Goal: Share content

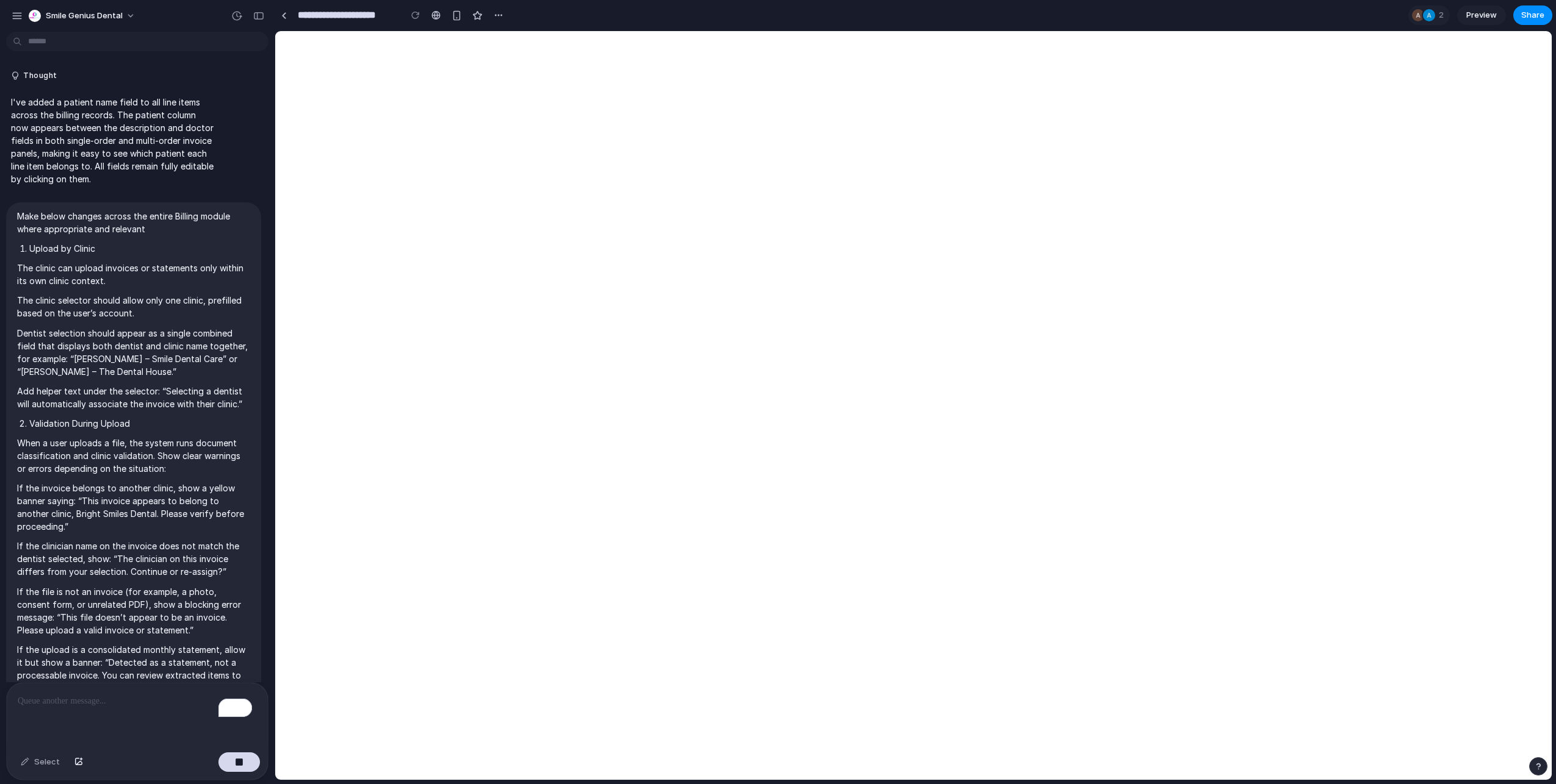
scroll to position [7856, 0]
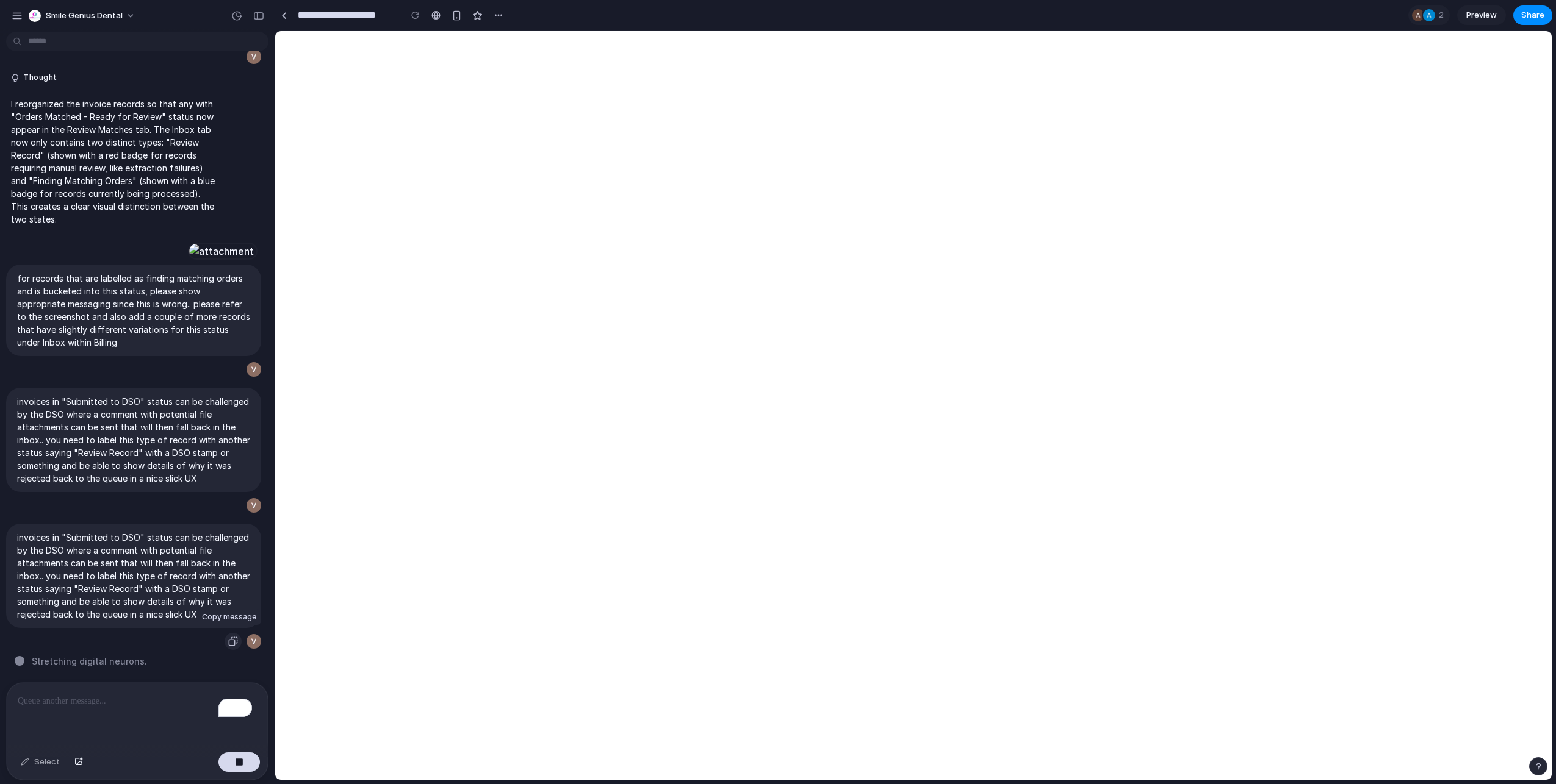
click at [231, 636] on div "button" at bounding box center [233, 641] width 10 height 10
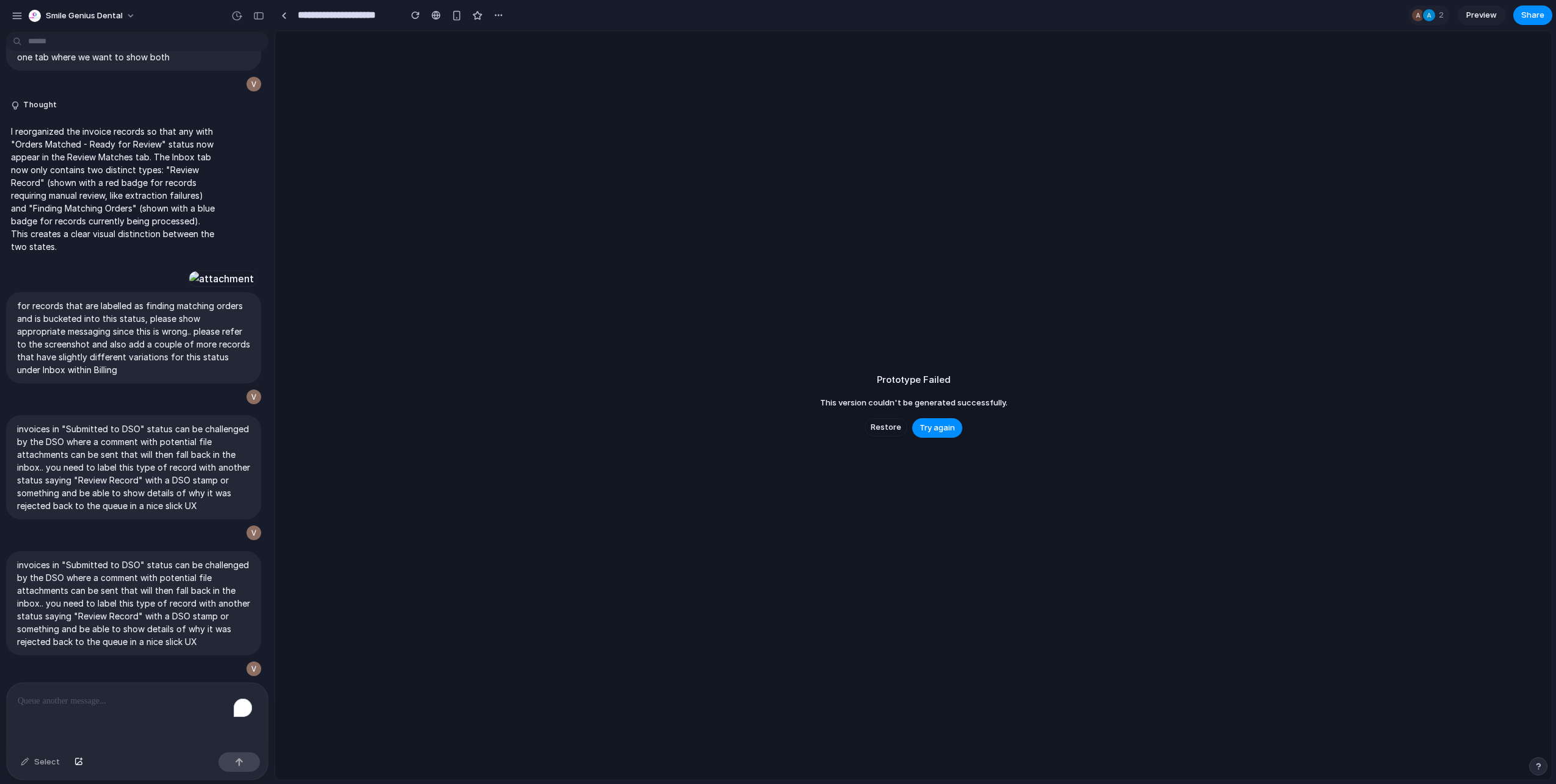
scroll to position [7830, 0]
click at [951, 429] on span "Try again" at bounding box center [936, 428] width 35 height 12
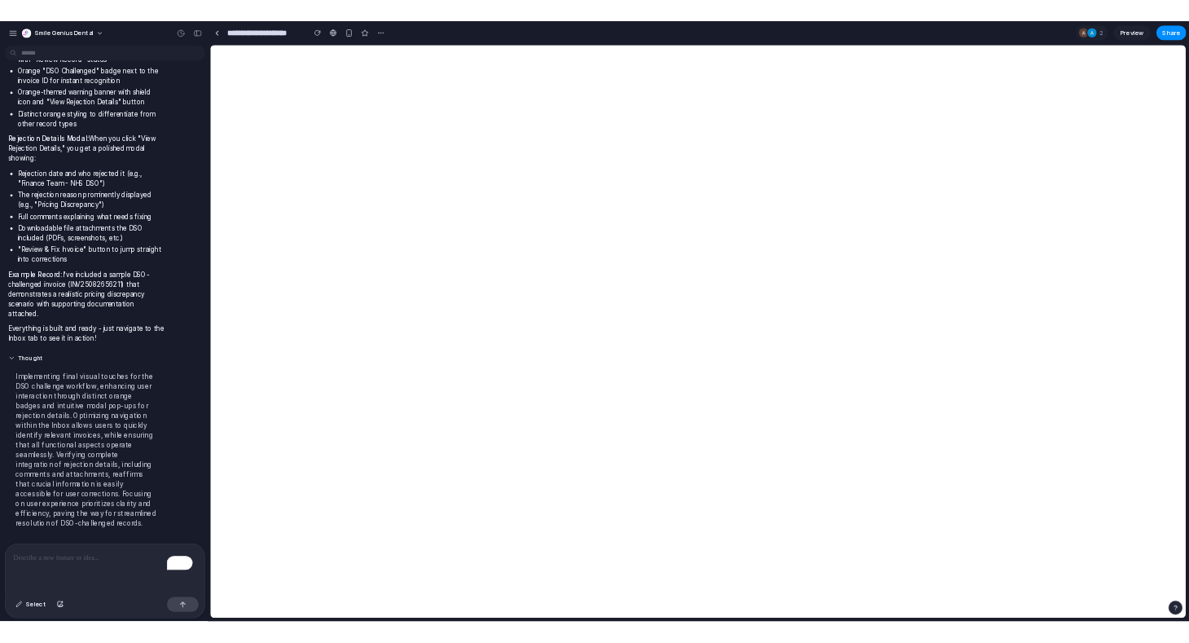
scroll to position [8500, 0]
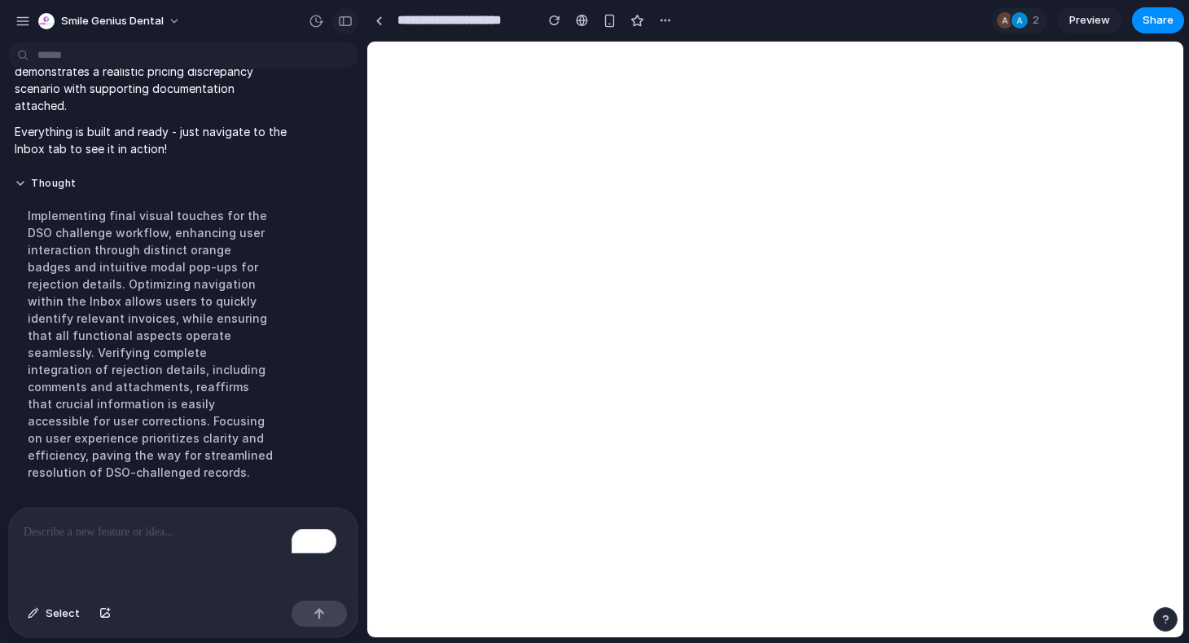
click at [345, 28] on button "button" at bounding box center [345, 21] width 26 height 26
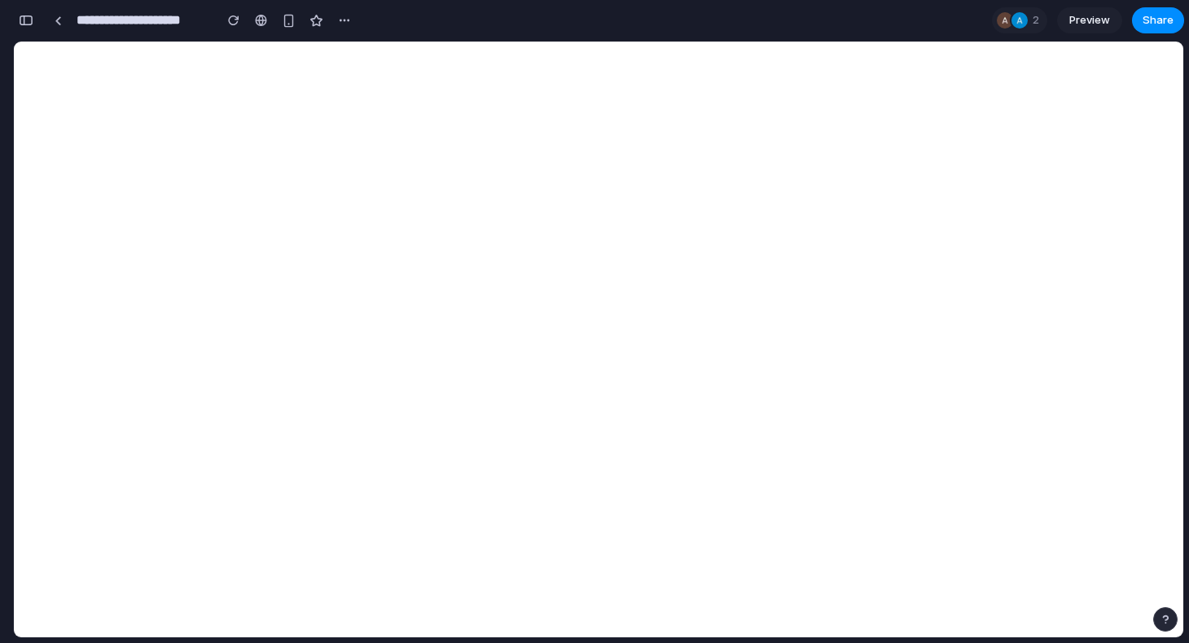
scroll to position [14118, 0]
click at [26, 20] on div "button" at bounding box center [26, 20] width 15 height 11
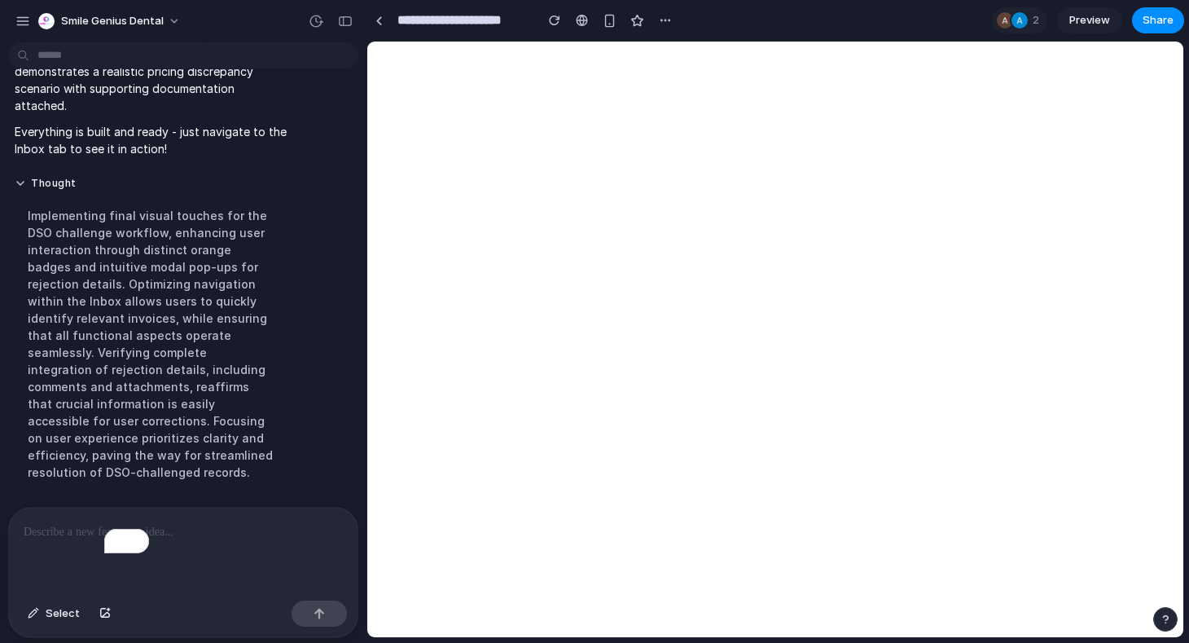
scroll to position [8500, 0]
click at [350, 24] on div "button" at bounding box center [345, 20] width 15 height 11
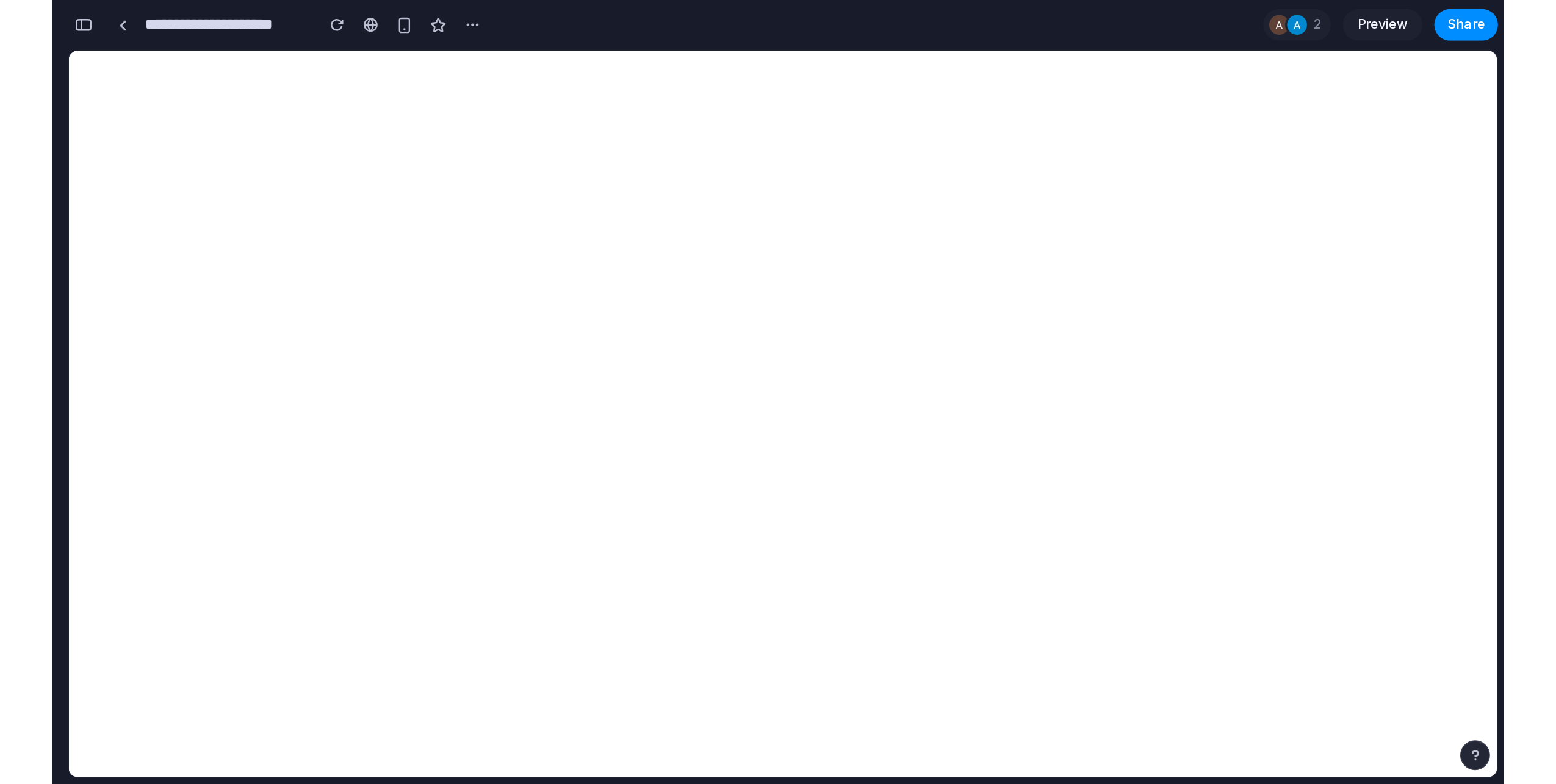
scroll to position [10572, 0]
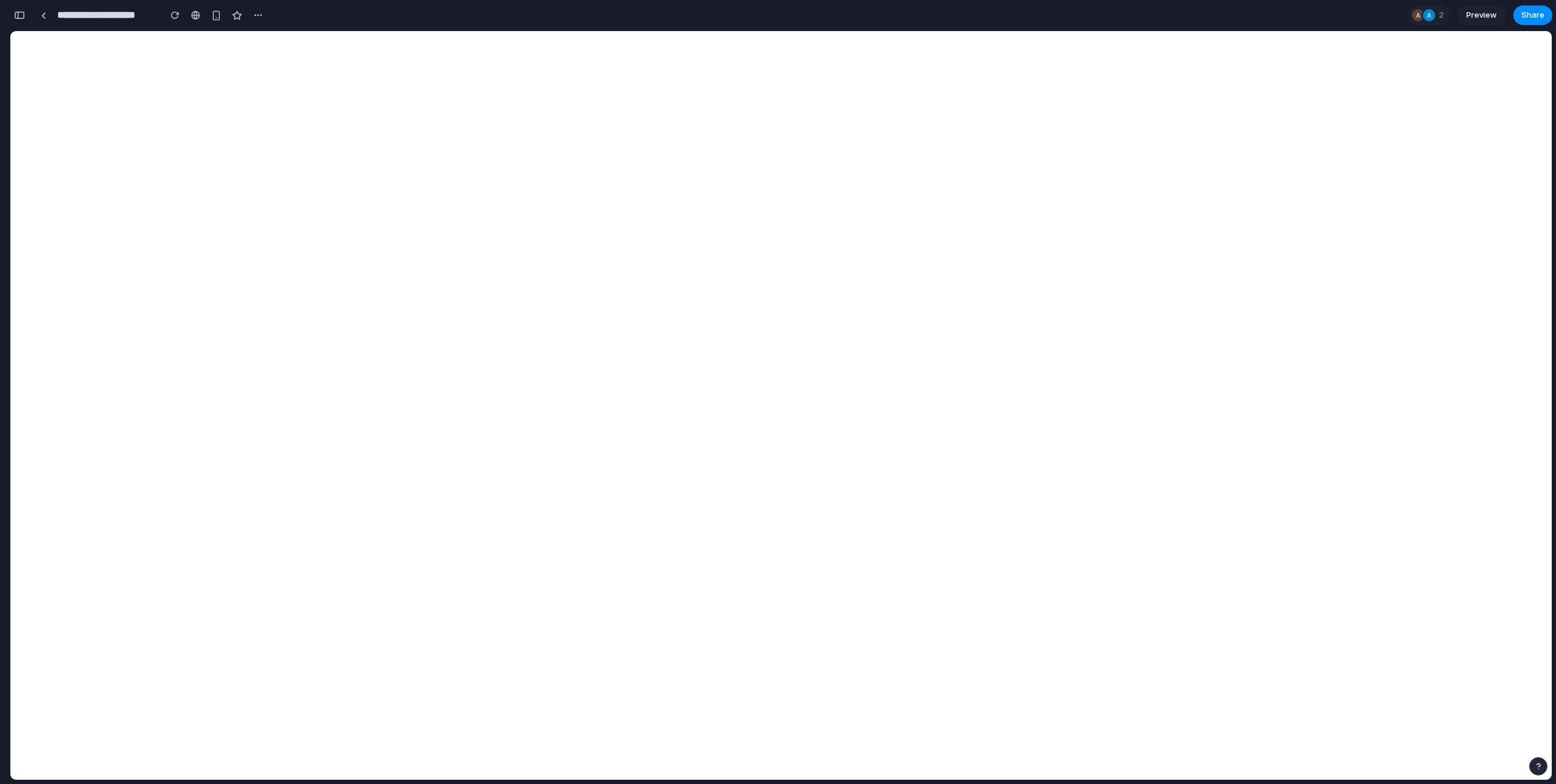
scroll to position [10820, 0]
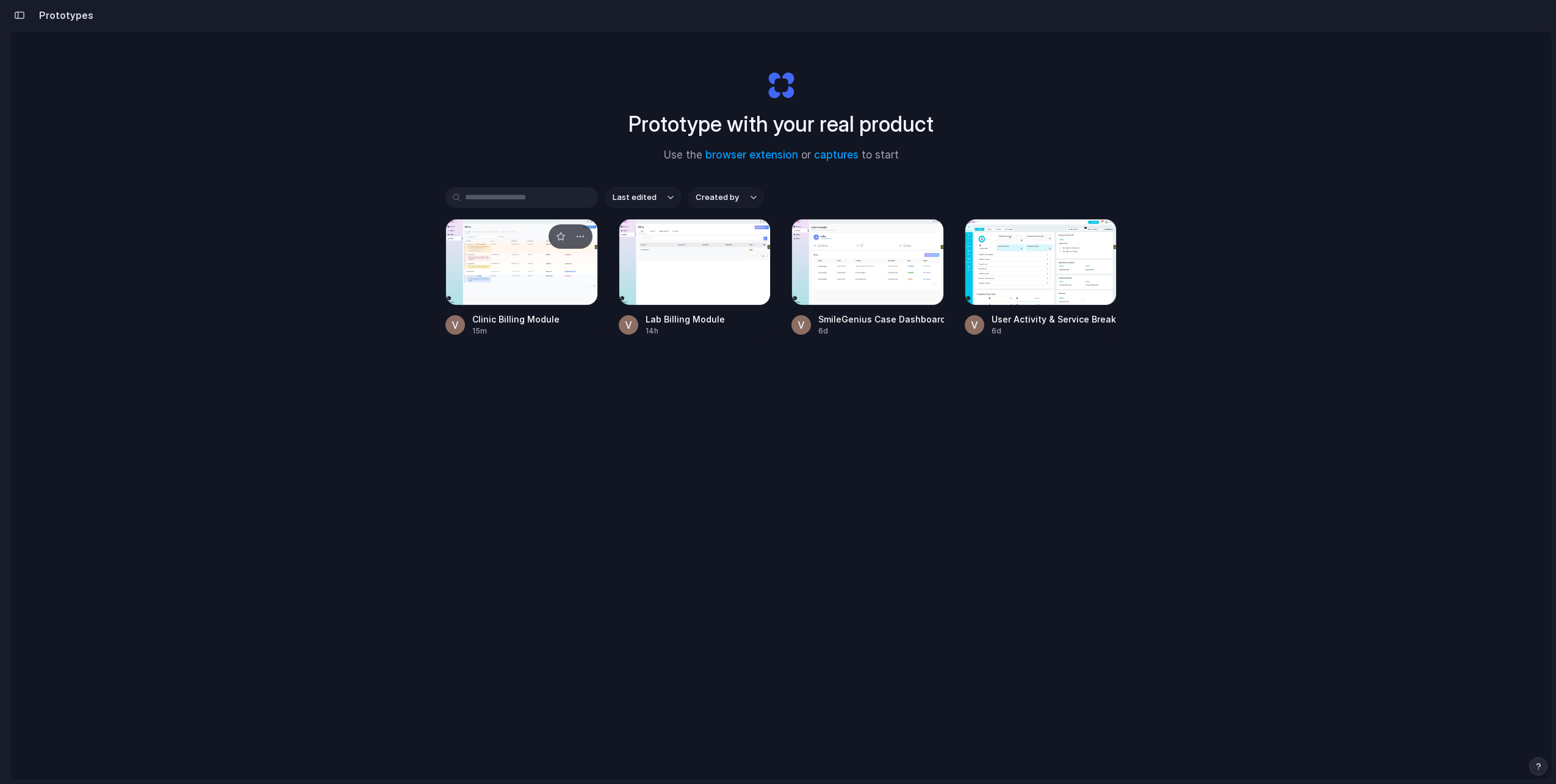
click at [556, 285] on div at bounding box center [521, 262] width 153 height 87
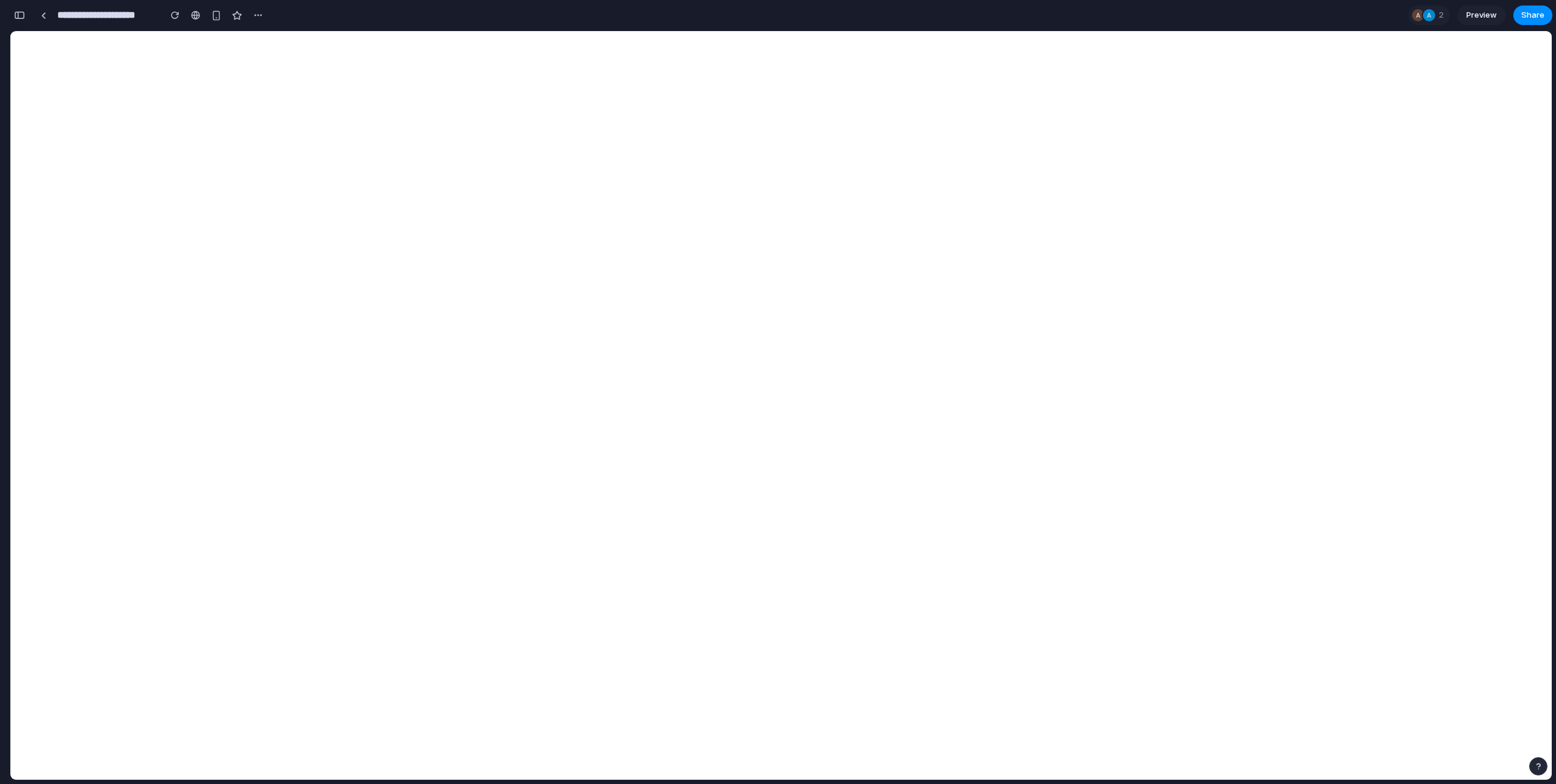
click at [28, 11] on button "button" at bounding box center [19, 15] width 19 height 19
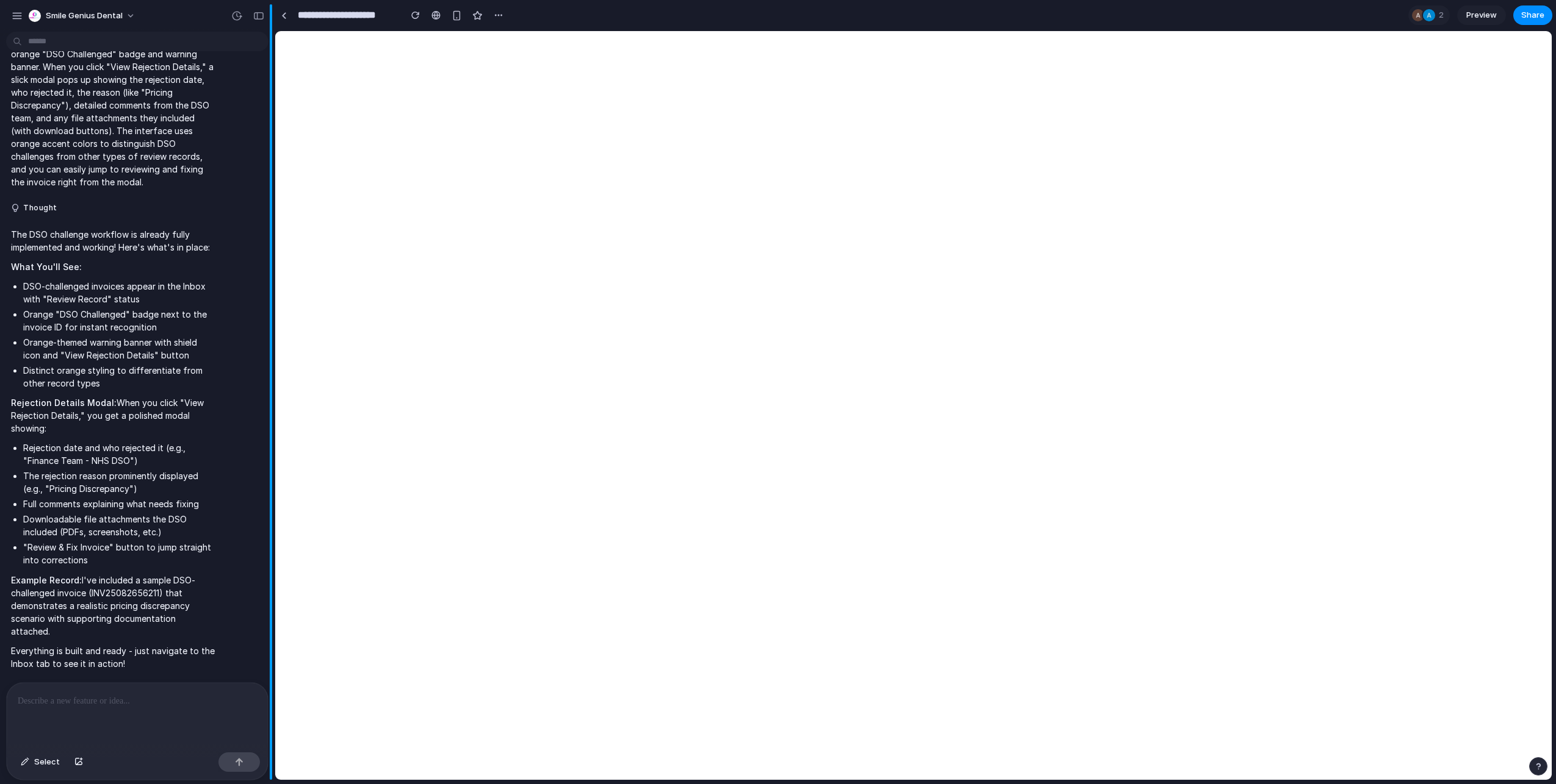
scroll to position [6140, 0]
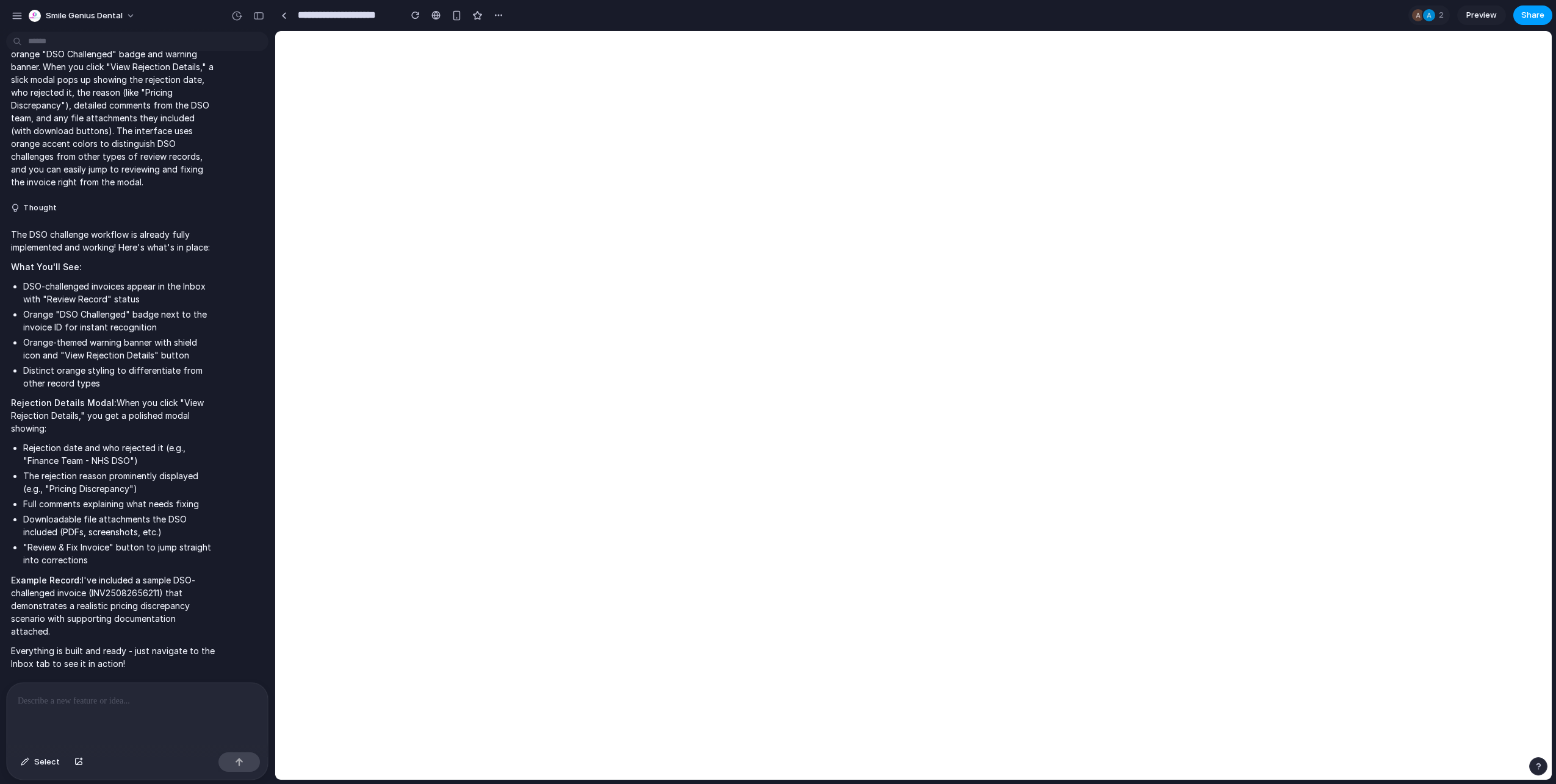
click at [1526, 13] on span "Share" at bounding box center [1532, 15] width 23 height 12
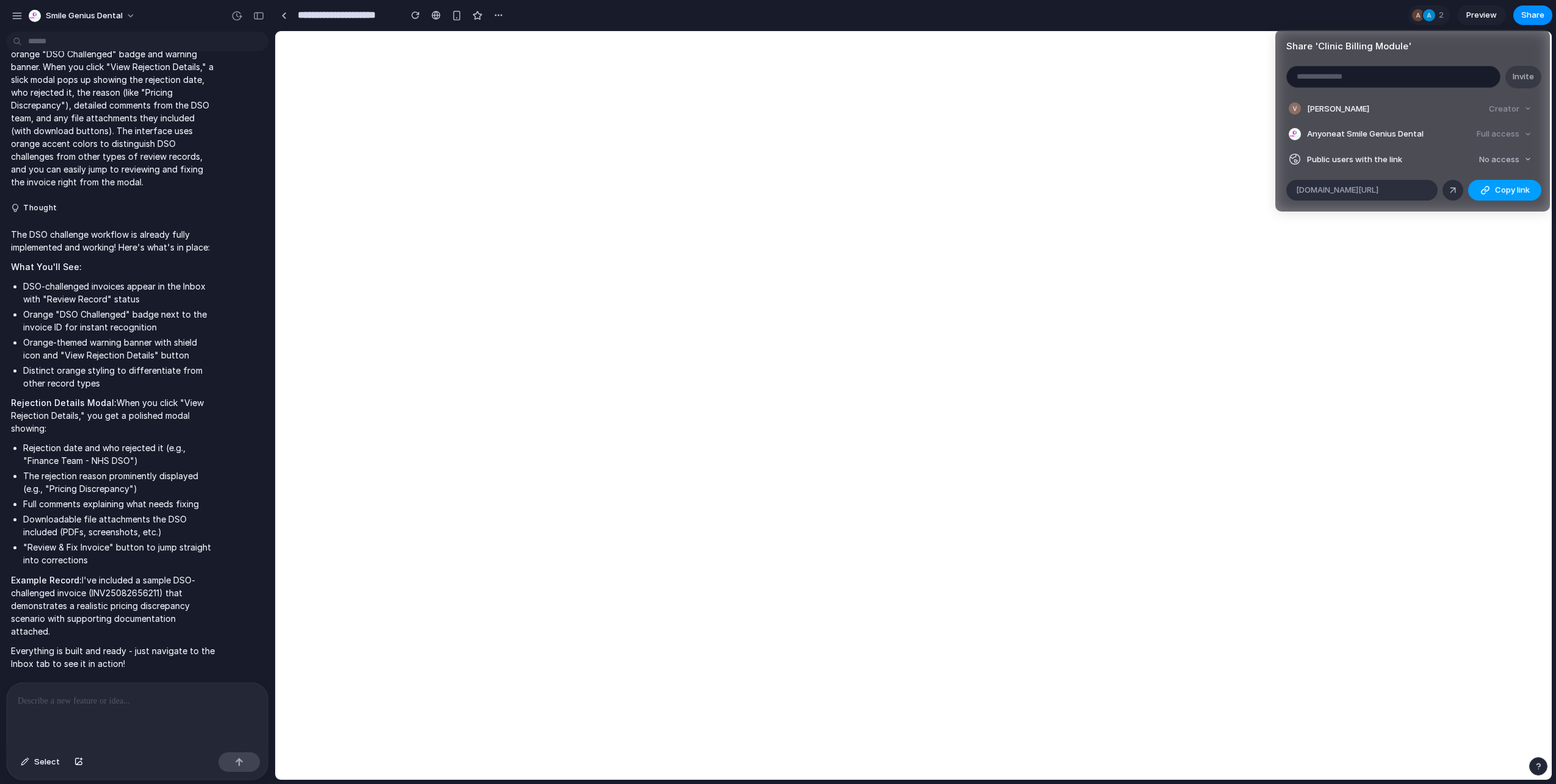
click at [1497, 182] on button "Copy link" at bounding box center [1504, 190] width 73 height 21
click at [1510, 136] on div "Full access" at bounding box center [1504, 134] width 64 height 17
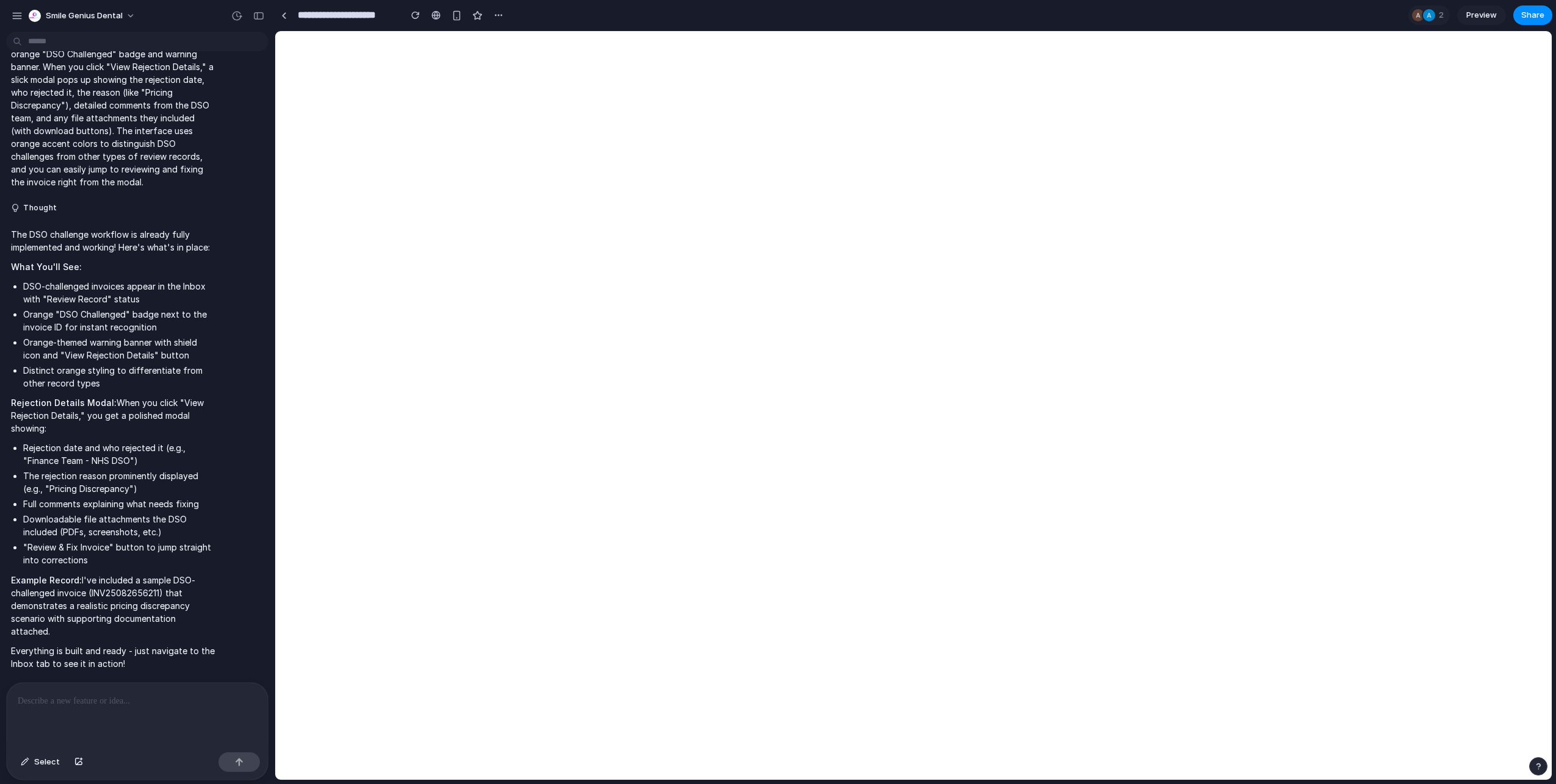
click at [1369, 607] on div "Share ' Clinic Billing Module ' Invite [PERSON_NAME] Creator Anyone at Smile Ge…" at bounding box center [778, 392] width 1556 height 784
click at [118, 720] on div "To enrich screen reader interactions, please activate Accessibility in Grammarl…" at bounding box center [137, 715] width 261 height 64
click at [127, 705] on div "**********" at bounding box center [137, 715] width 261 height 64
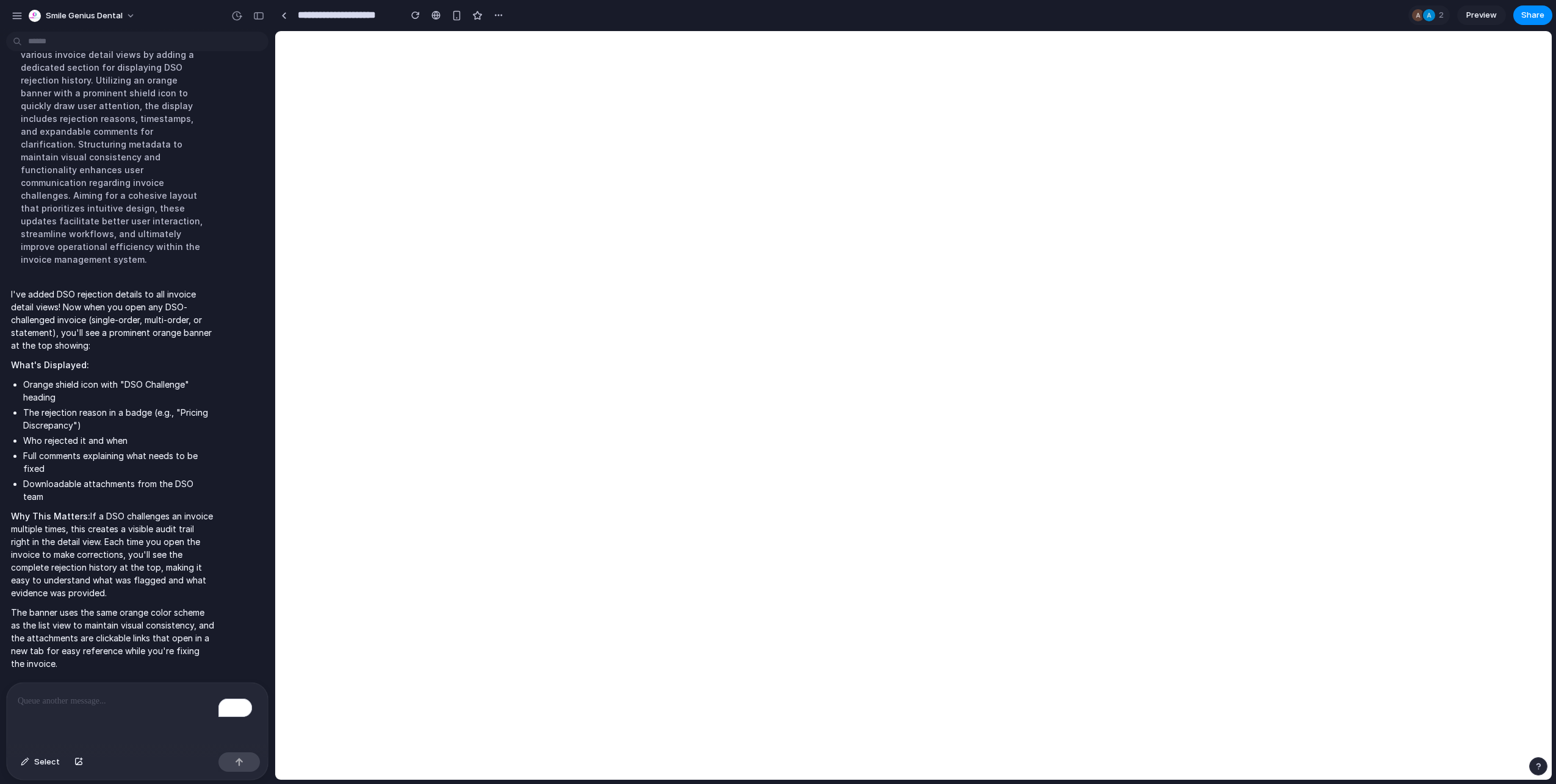
scroll to position [5923, 0]
click at [116, 686] on div "To enrich screen reader interactions, please activate Accessibility in Grammarl…" at bounding box center [137, 715] width 261 height 64
click at [178, 711] on div "**********" at bounding box center [137, 715] width 261 height 64
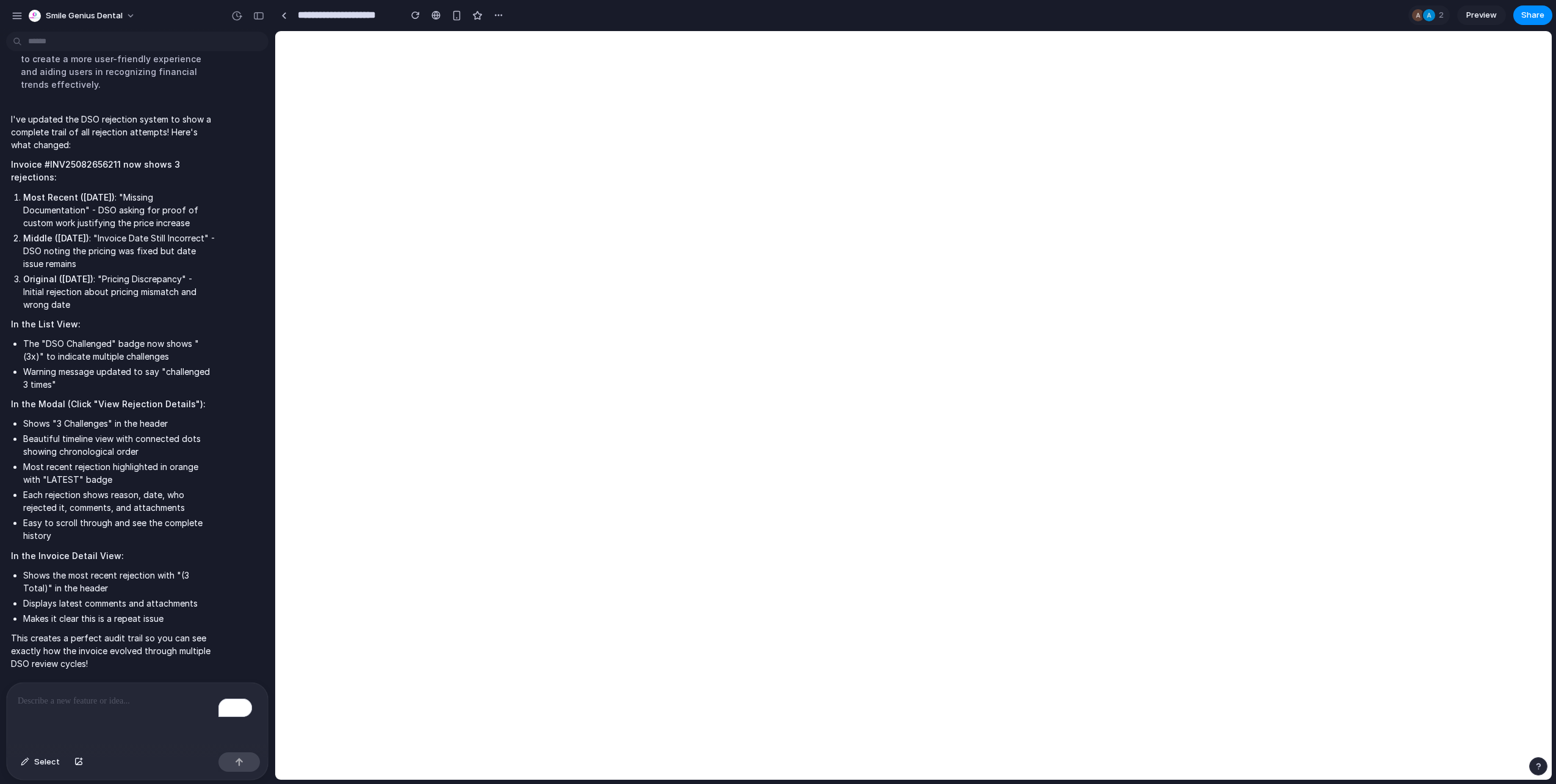
scroll to position [6005, 0]
click at [109, 733] on div "To enrich screen reader interactions, please activate Accessibility in Grammarl…" at bounding box center [137, 715] width 261 height 64
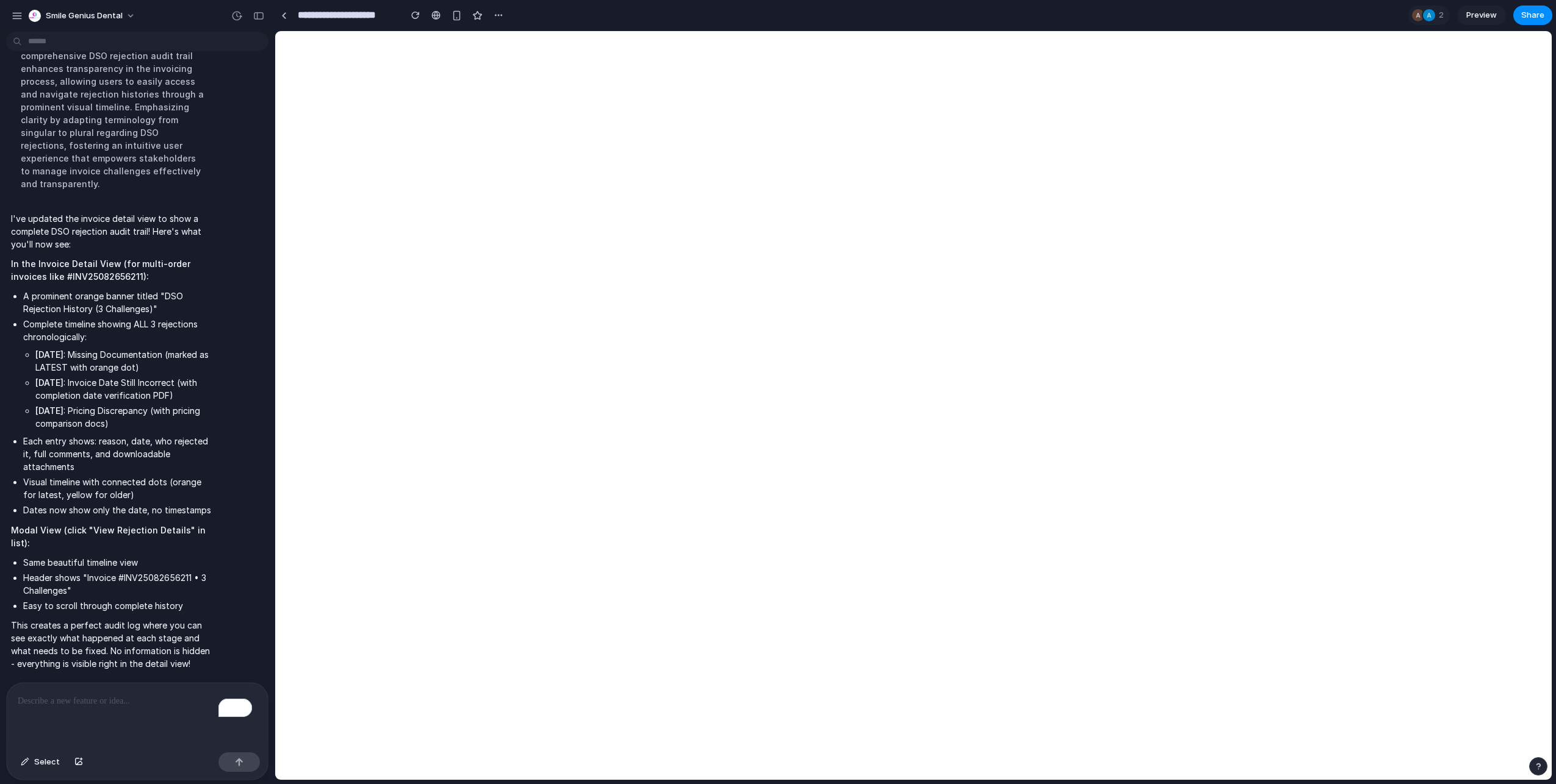
scroll to position [6357, 0]
drag, startPoint x: 104, startPoint y: 712, endPoint x: 100, endPoint y: 708, distance: 5.7
click at [104, 711] on div "To enrich screen reader interactions, please activate Accessibility in Grammarl…" at bounding box center [137, 715] width 261 height 64
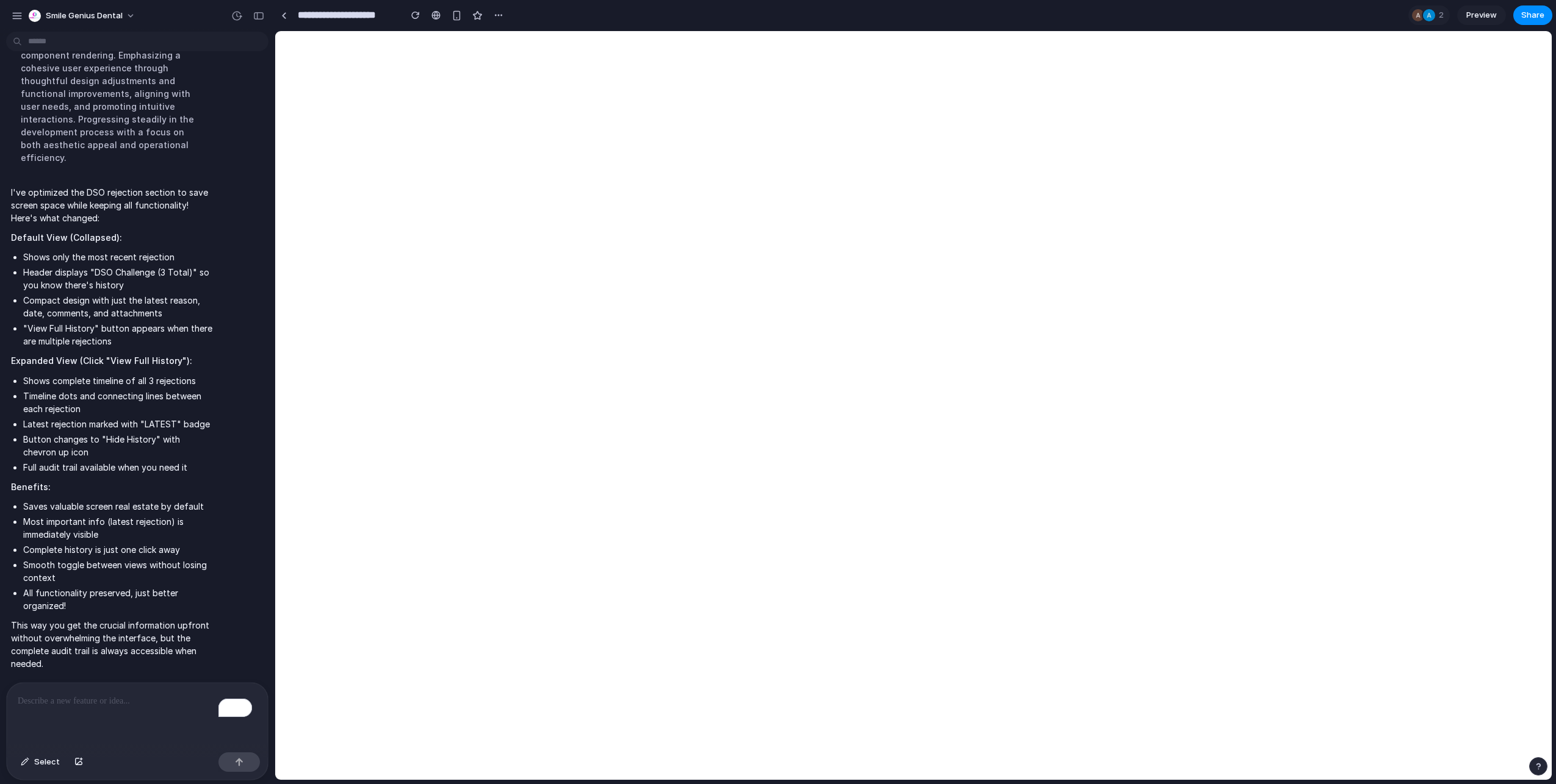
scroll to position [6662, 0]
click at [170, 699] on p "To enrich screen reader interactions, please activate Accessibility in Grammarl…" at bounding box center [135, 702] width 234 height 15
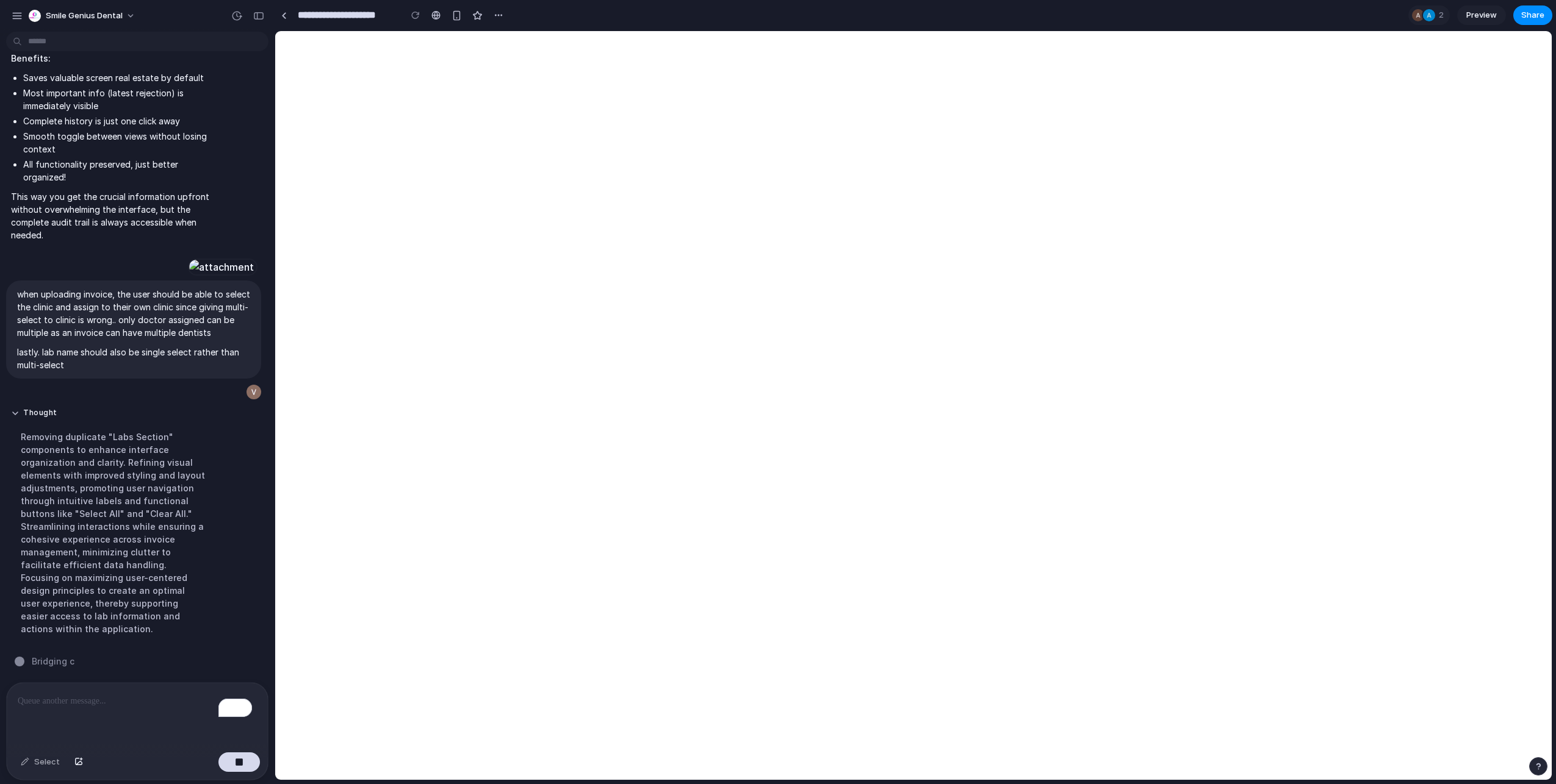
scroll to position [7134, 0]
click at [238, 763] on div "button" at bounding box center [239, 762] width 8 height 8
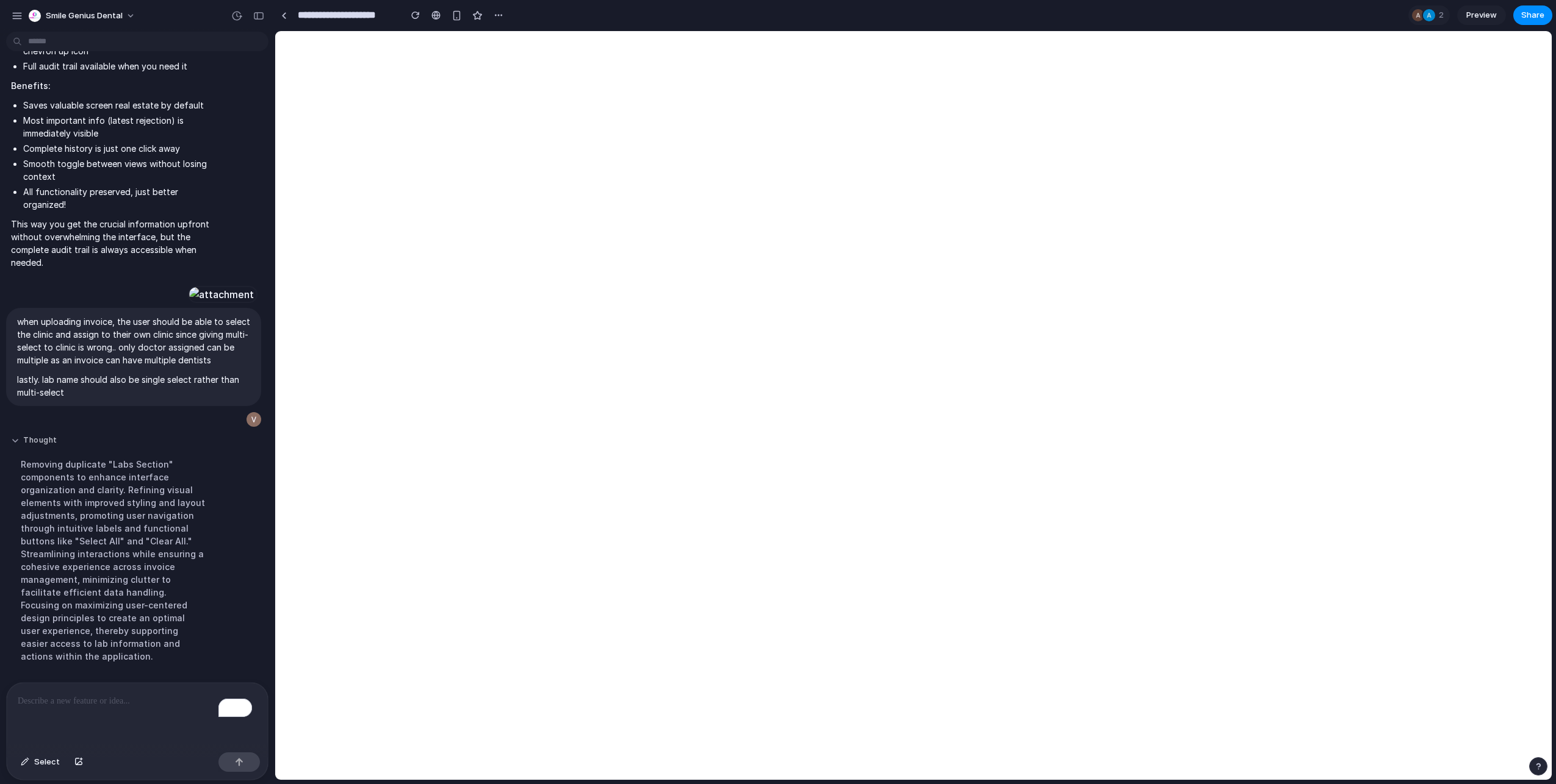
scroll to position [6811, 0]
click at [231, 415] on div "button" at bounding box center [233, 419] width 10 height 10
click at [137, 727] on div "To enrich screen reader interactions, please activate Accessibility in Grammarl…" at bounding box center [137, 715] width 261 height 64
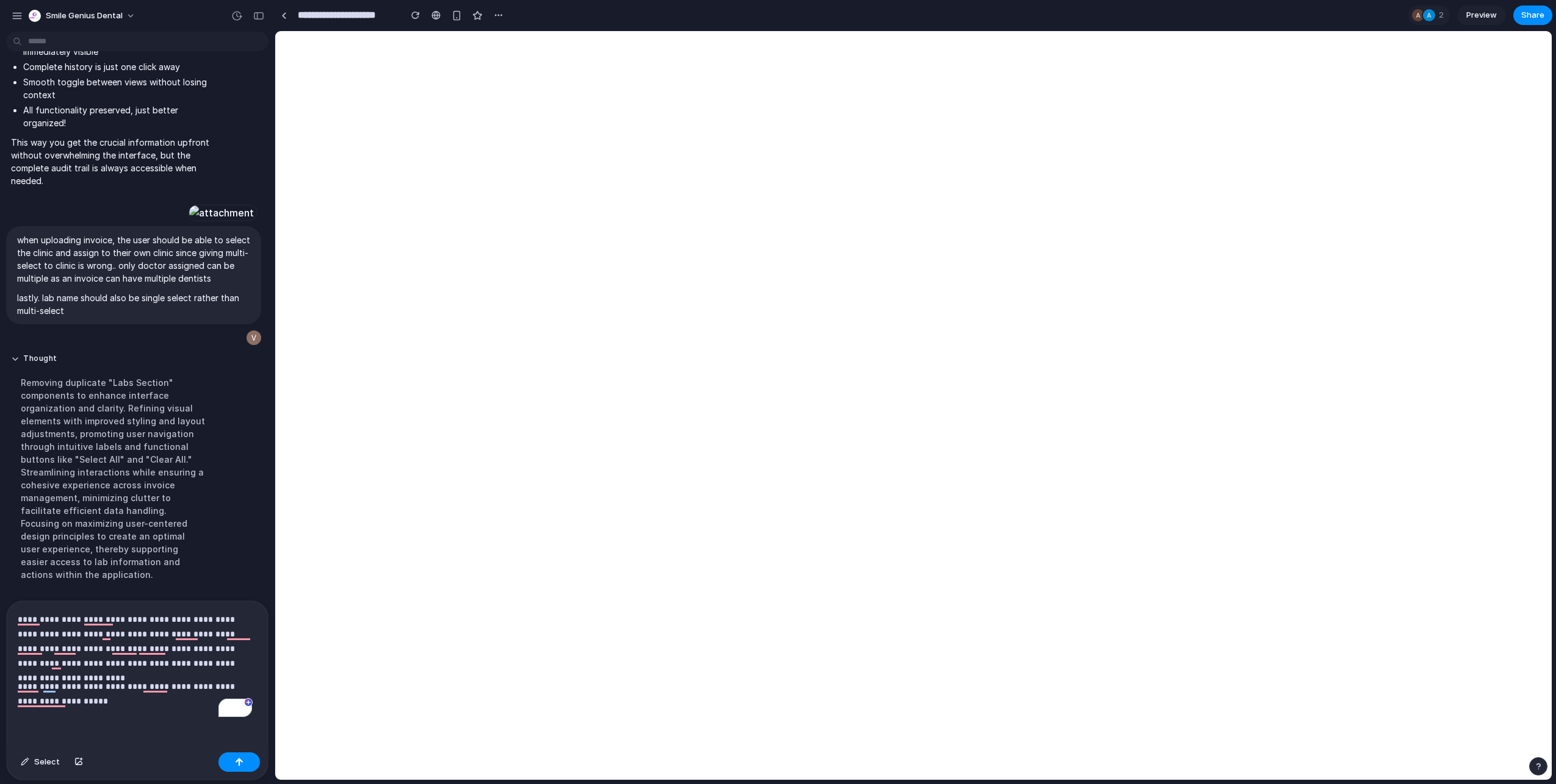
click at [109, 702] on p "**********" at bounding box center [135, 693] width 234 height 29
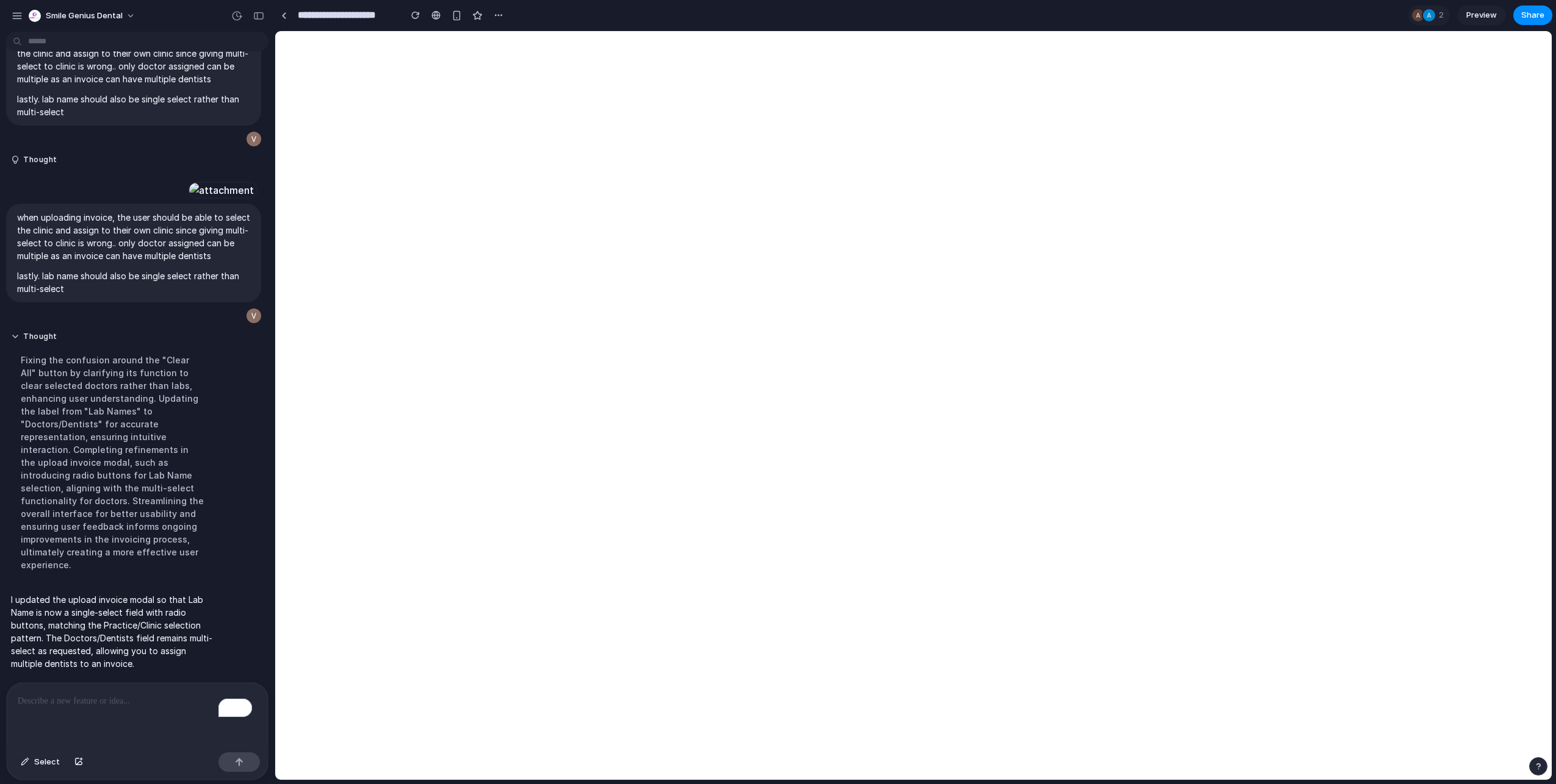
scroll to position [7308, 0]
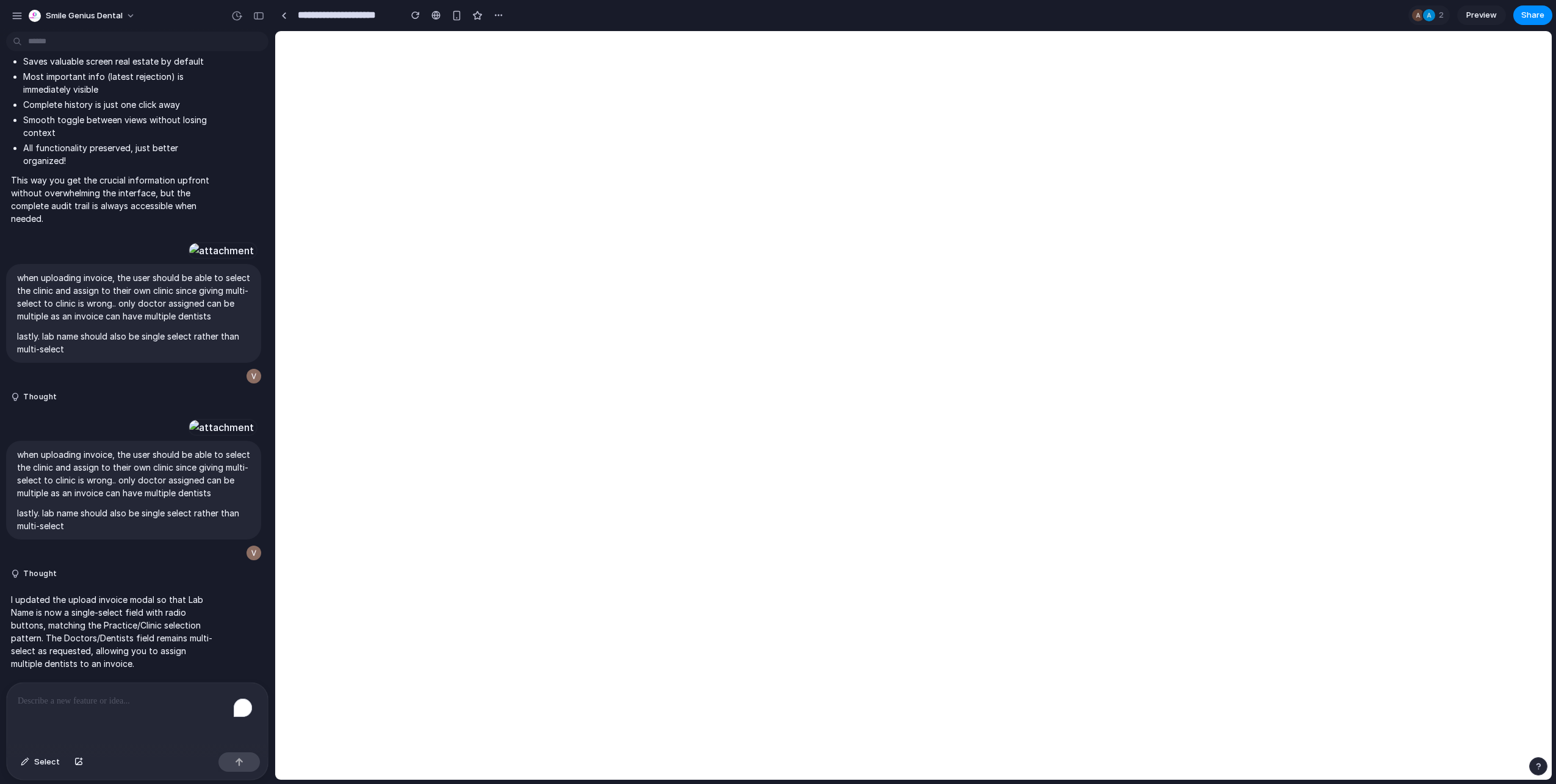
scroll to position [7070, 0]
click at [106, 698] on p "To enrich screen reader interactions, please activate Accessibility in Grammarl…" at bounding box center [137, 702] width 239 height 15
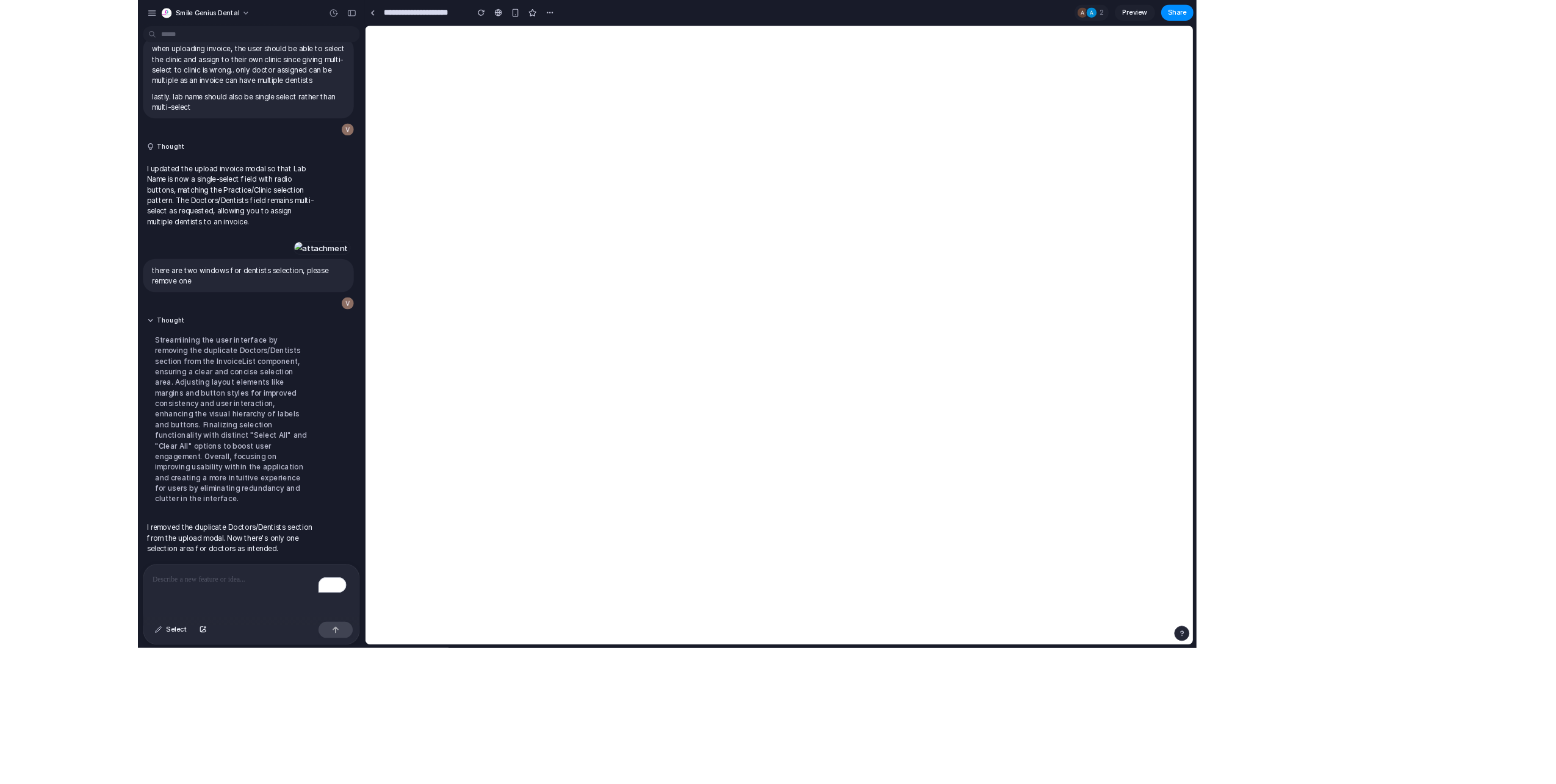
scroll to position [7510, 0]
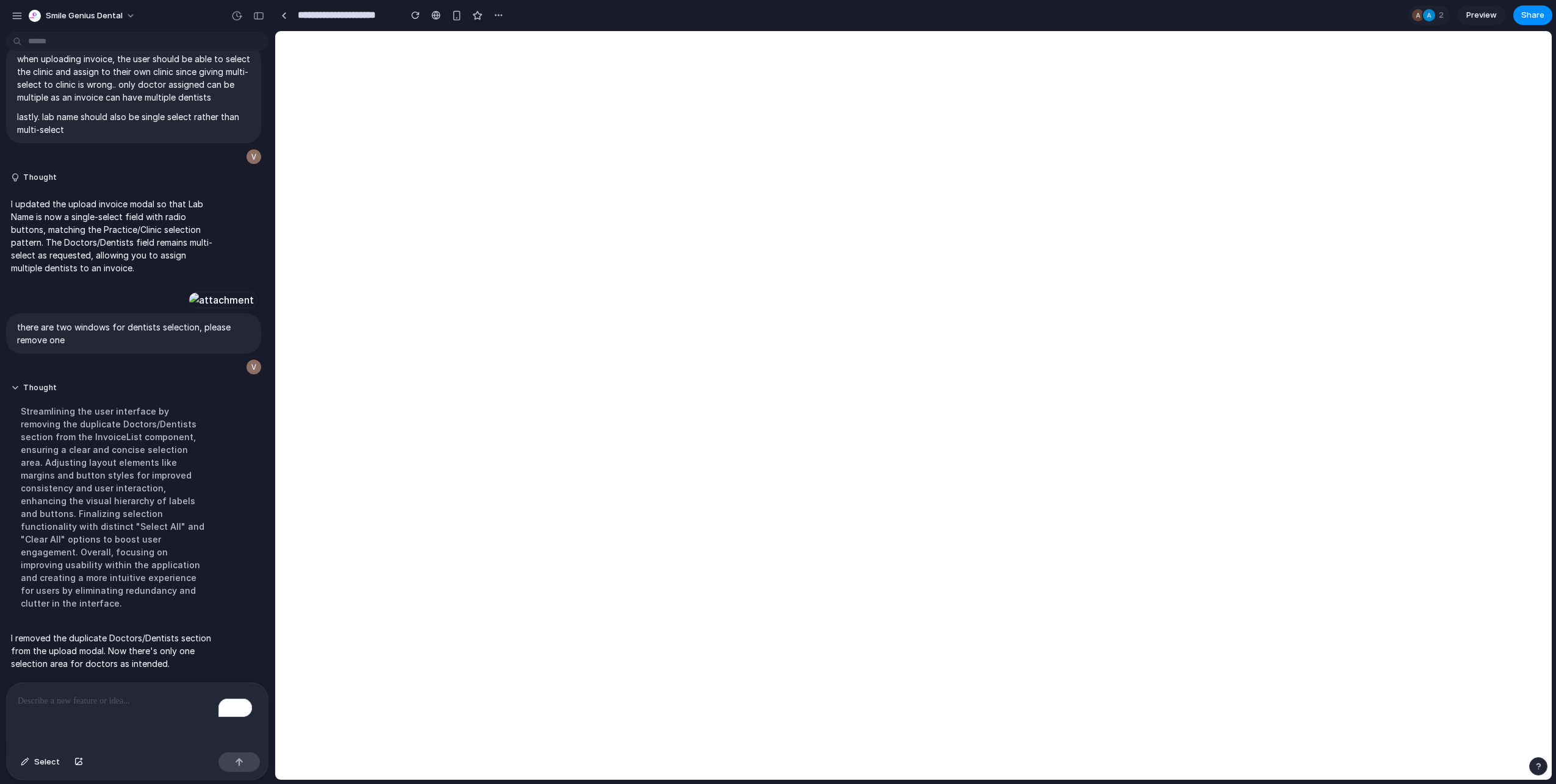
click at [128, 708] on div "To enrich screen reader interactions, please activate Accessibility in Grammarl…" at bounding box center [137, 715] width 261 height 64
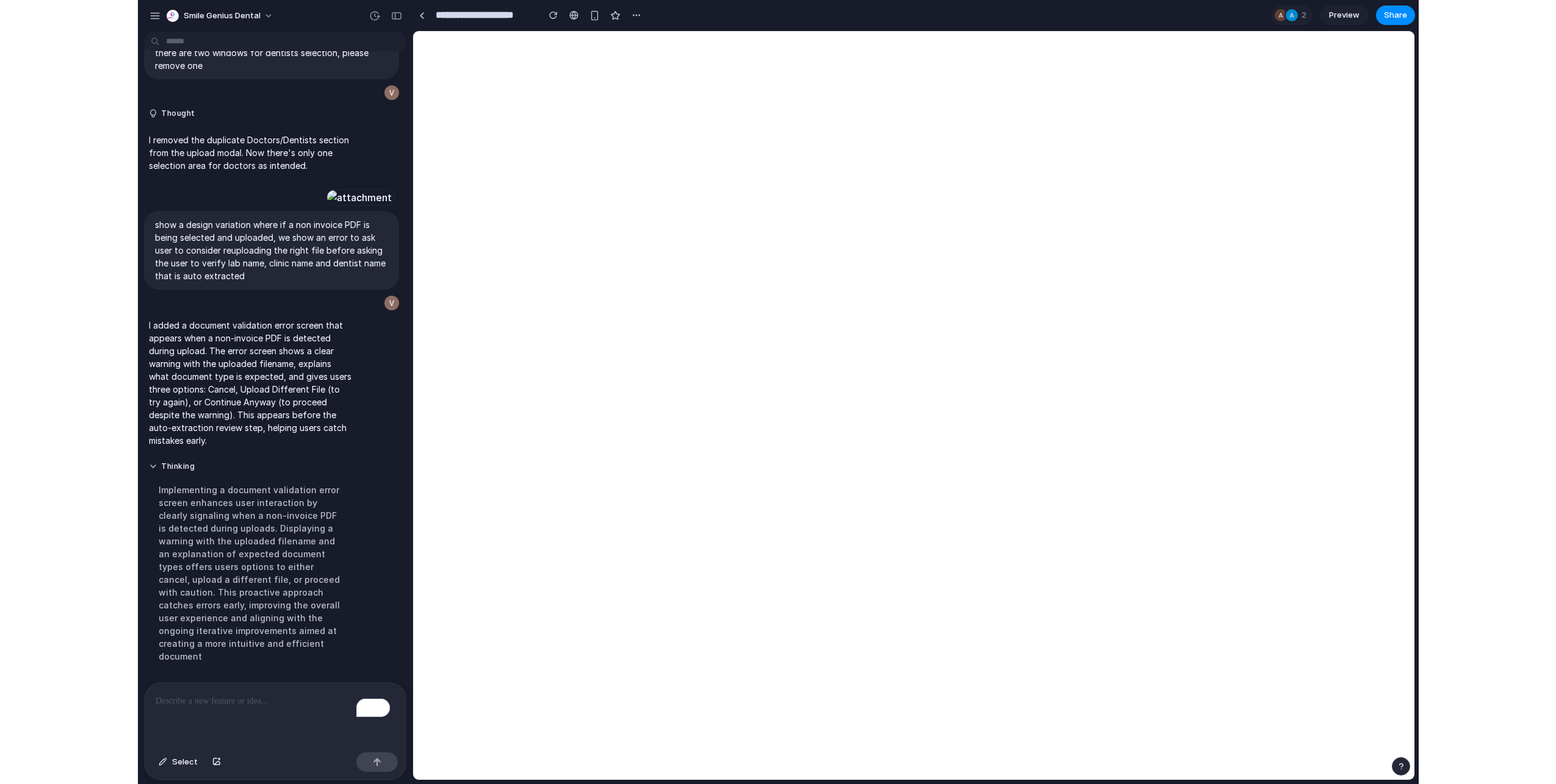
scroll to position [7627, 0]
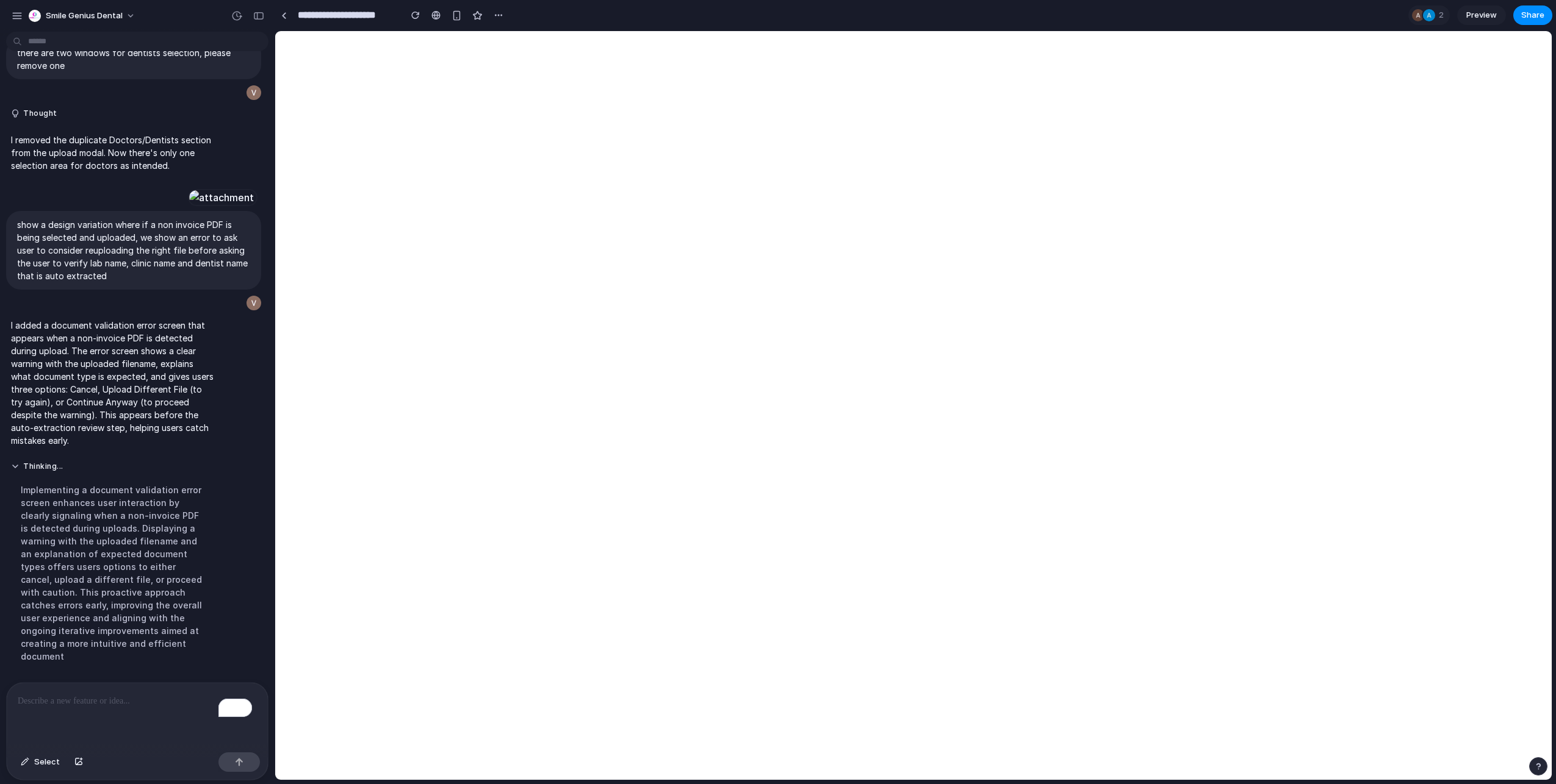
click at [135, 711] on div "To enrich screen reader interactions, please activate Accessibility in Grammarl…" at bounding box center [137, 715] width 261 height 64
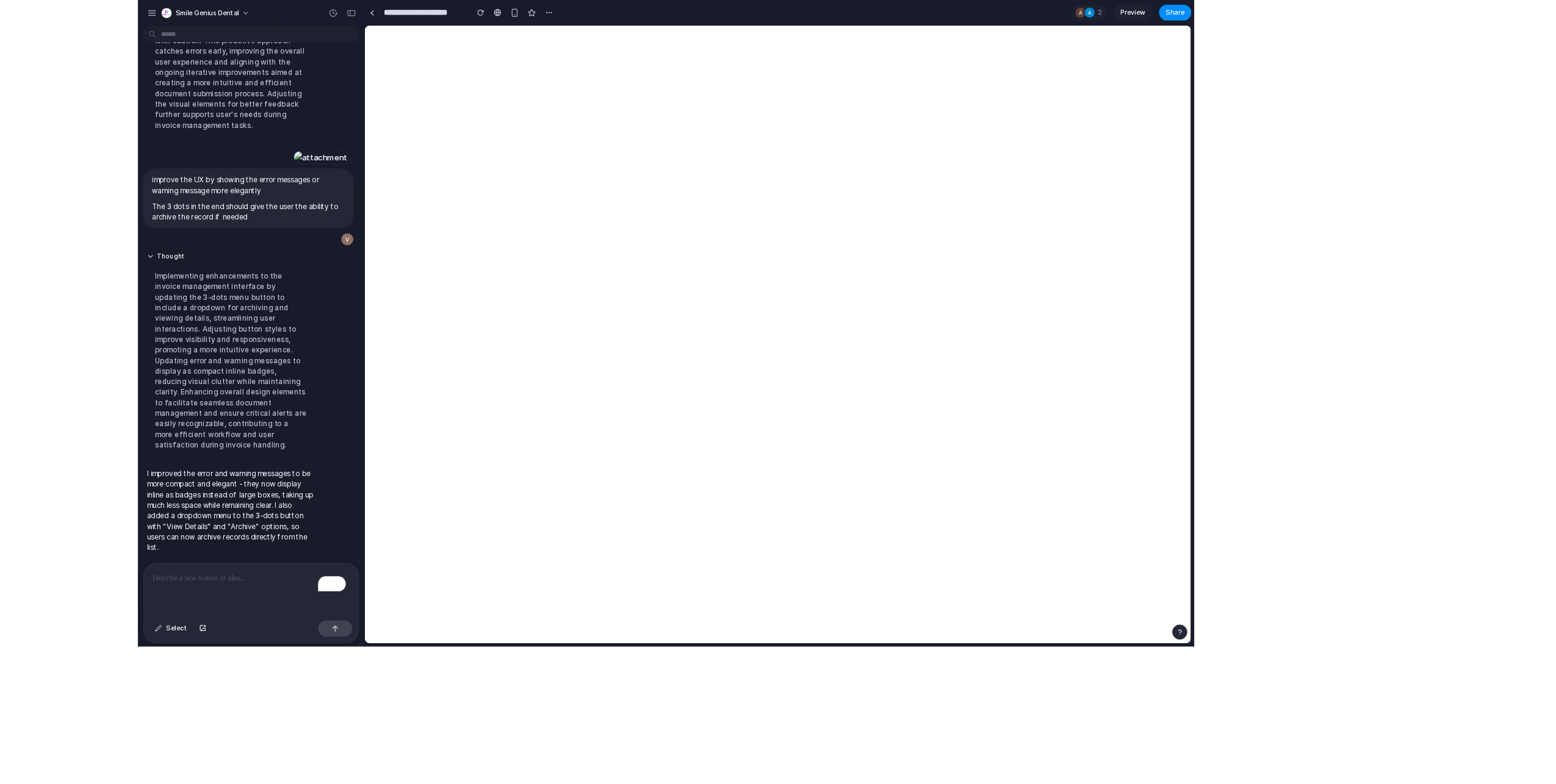
scroll to position [7653, 0]
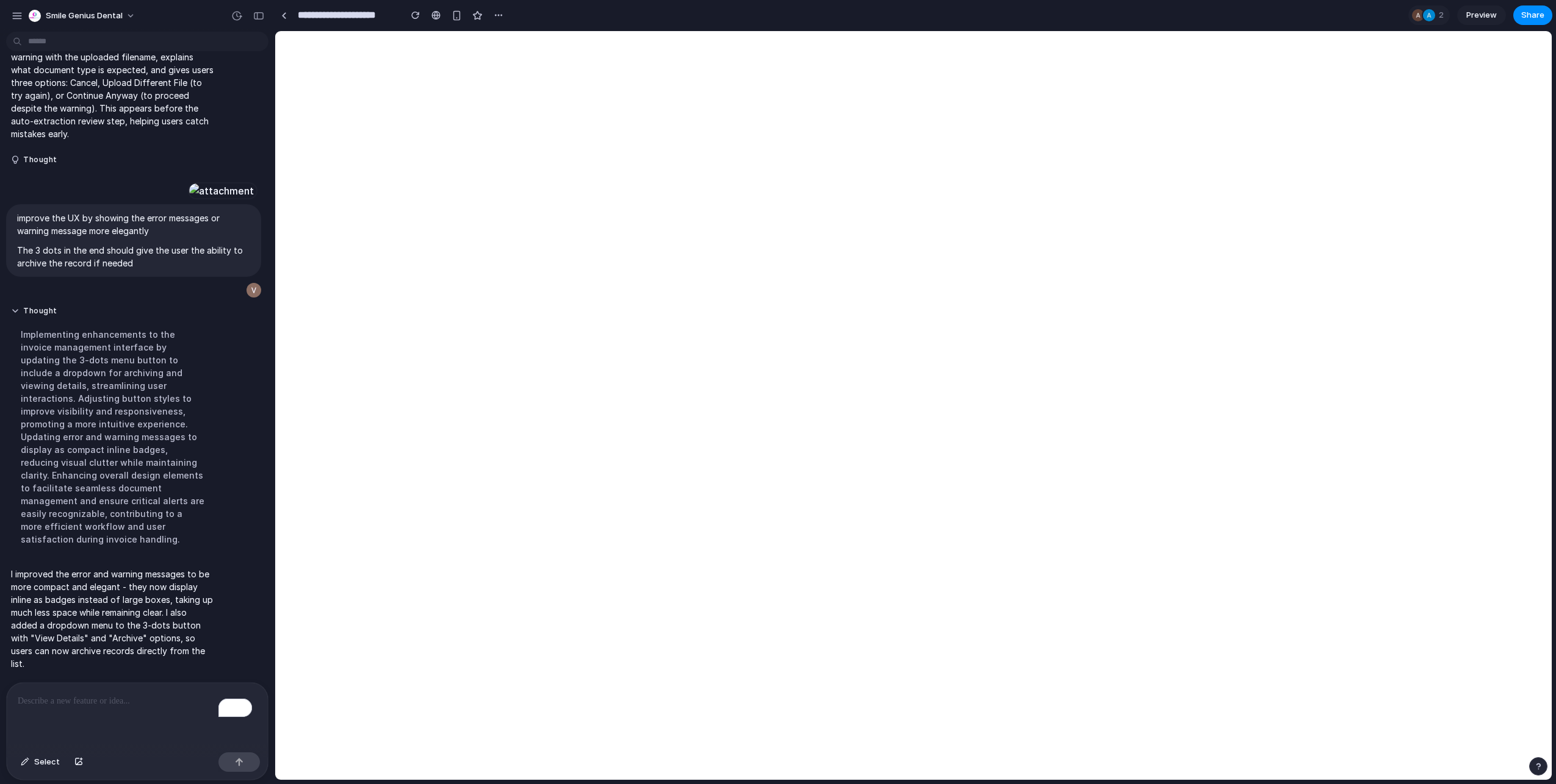
click at [91, 694] on p "To enrich screen reader interactions, please activate Accessibility in Grammarl…" at bounding box center [135, 702] width 234 height 15
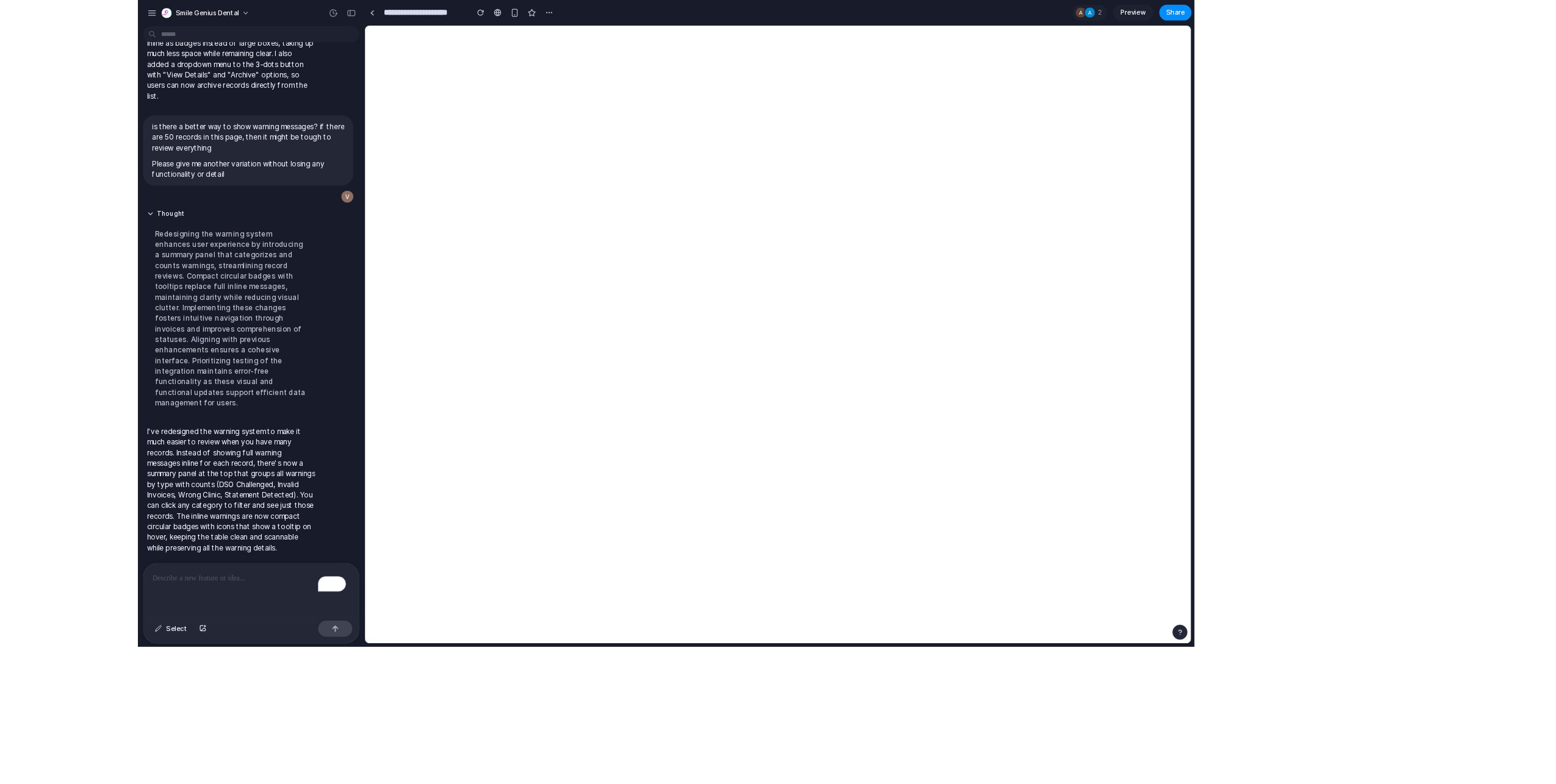
scroll to position [7736, 0]
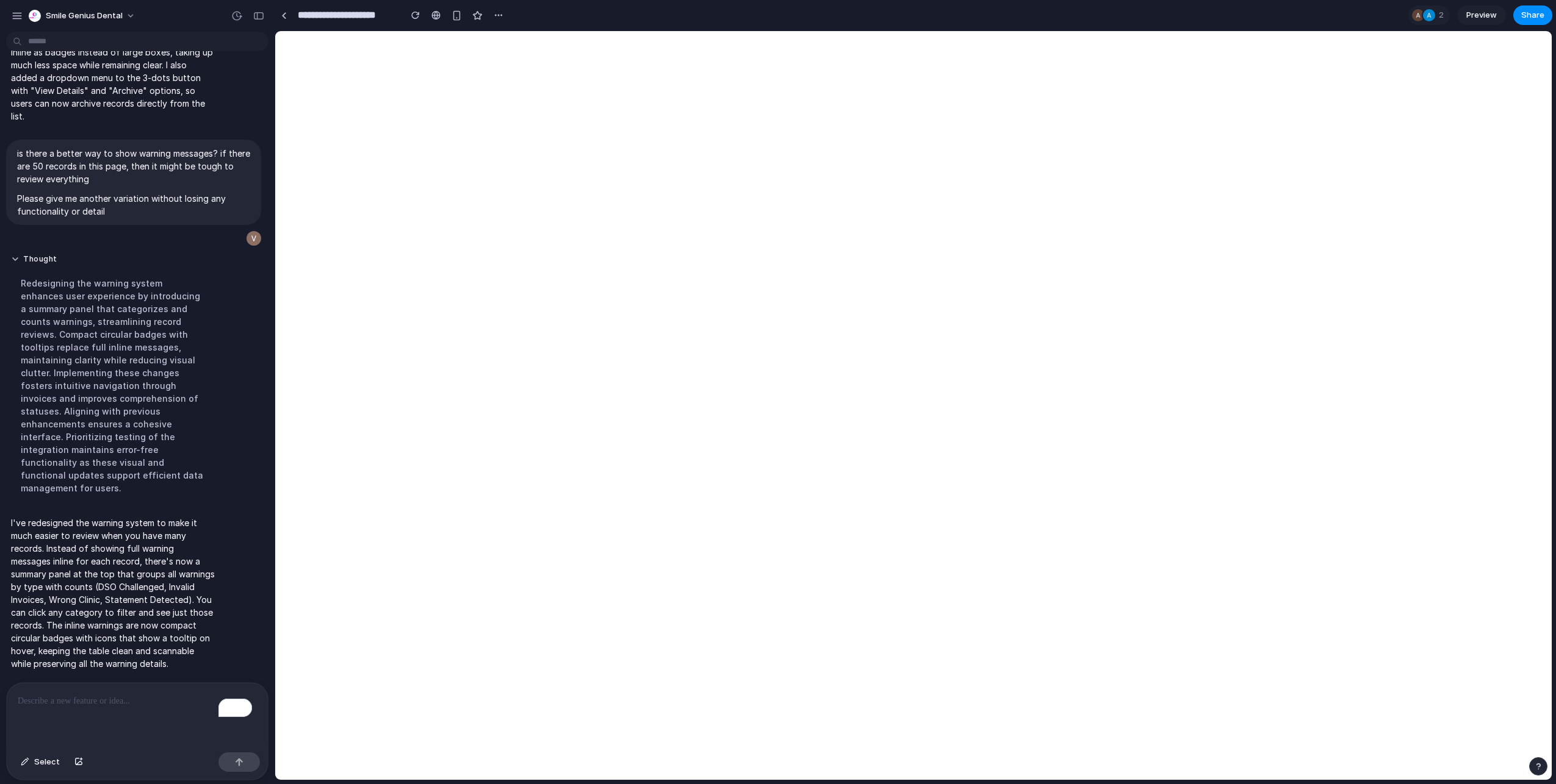
click at [31, 694] on p "To enrich screen reader interactions, please activate Accessibility in Grammarl…" at bounding box center [135, 702] width 234 height 15
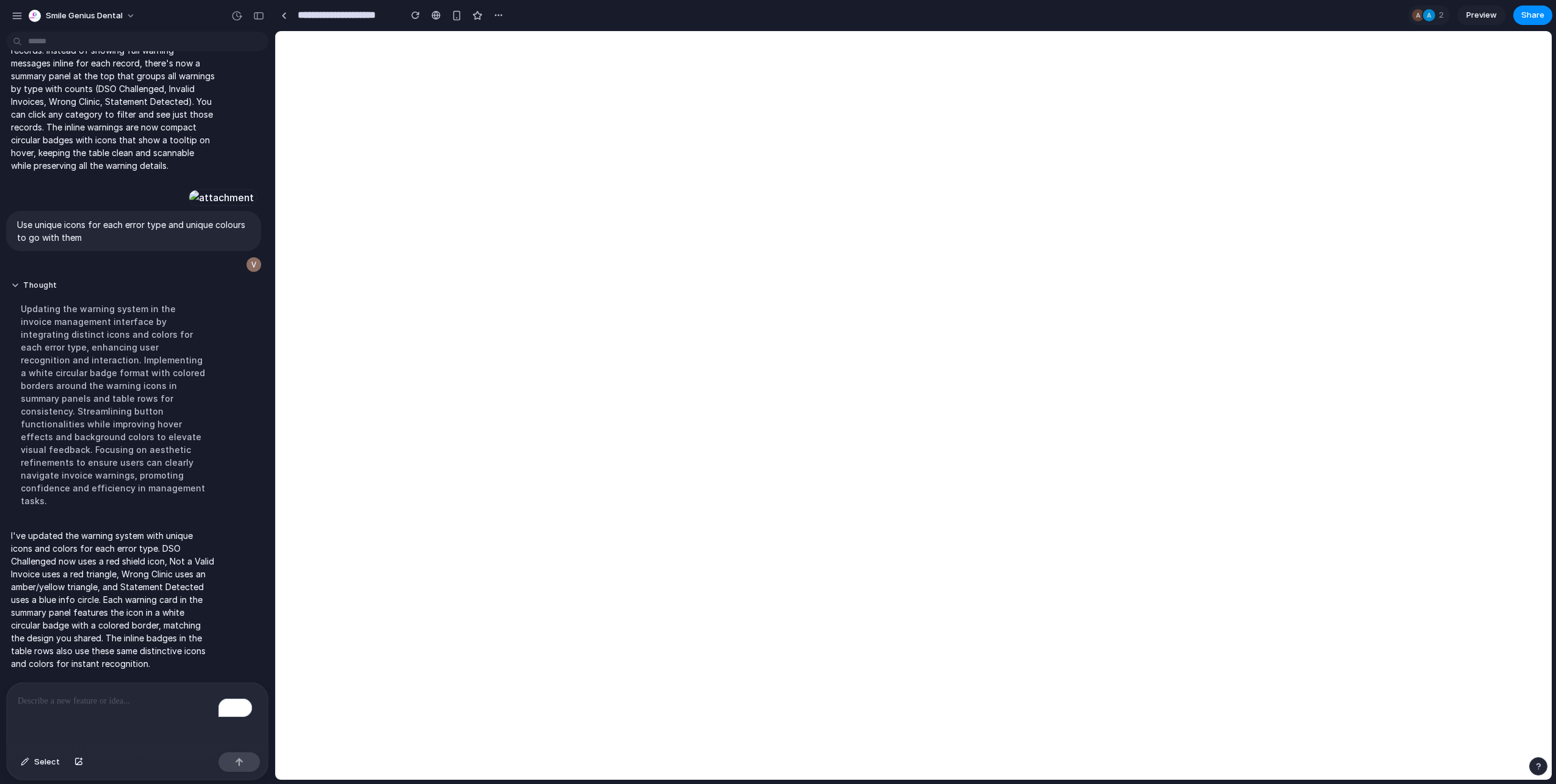
scroll to position [7745, 0]
click at [159, 701] on p "To enrich screen reader interactions, please activate Accessibility in Grammarl…" at bounding box center [135, 702] width 234 height 15
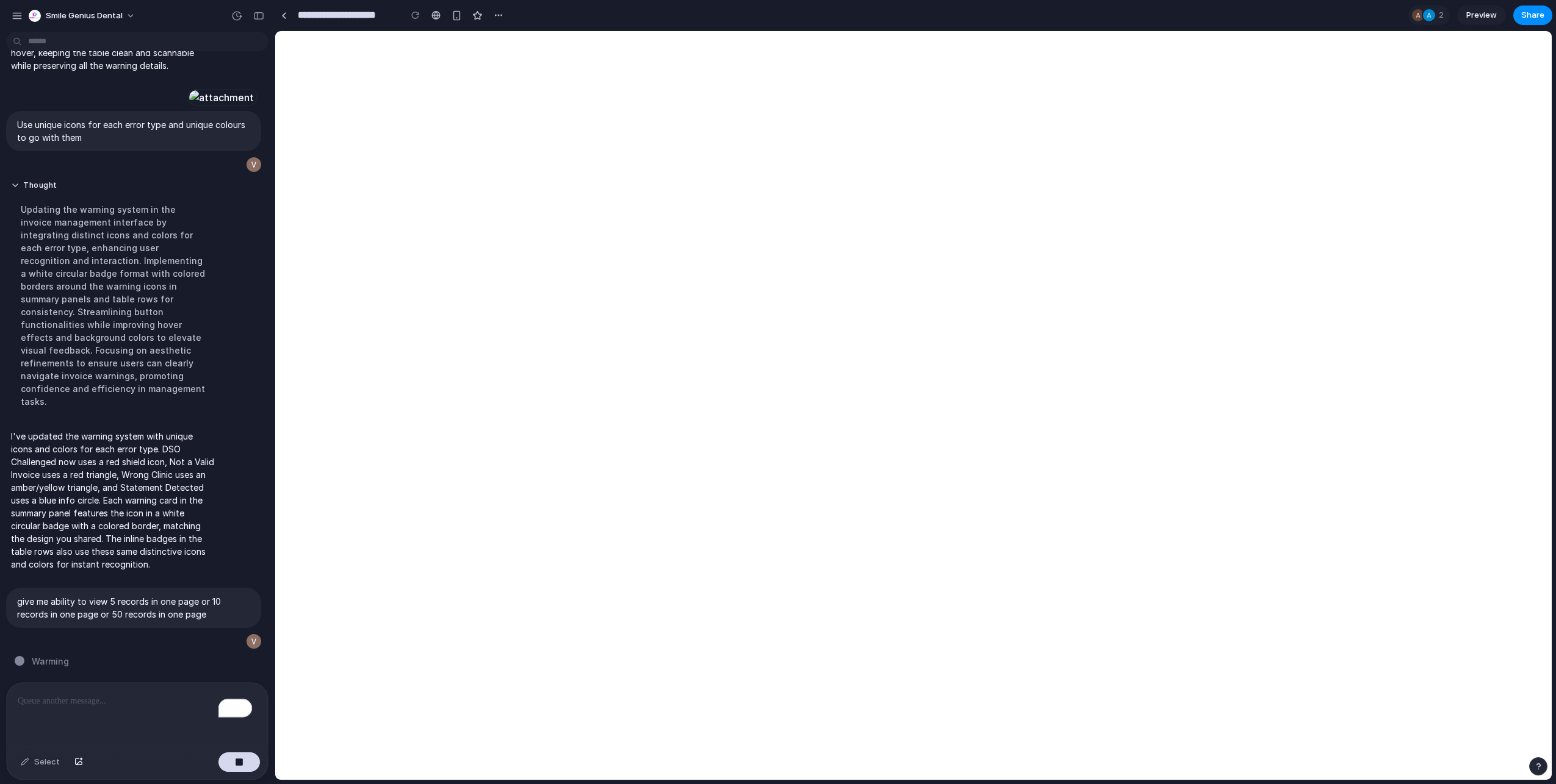
scroll to position [7820, 0]
click at [222, 753] on div at bounding box center [239, 762] width 41 height 19
click at [245, 771] on button "button" at bounding box center [239, 762] width 41 height 19
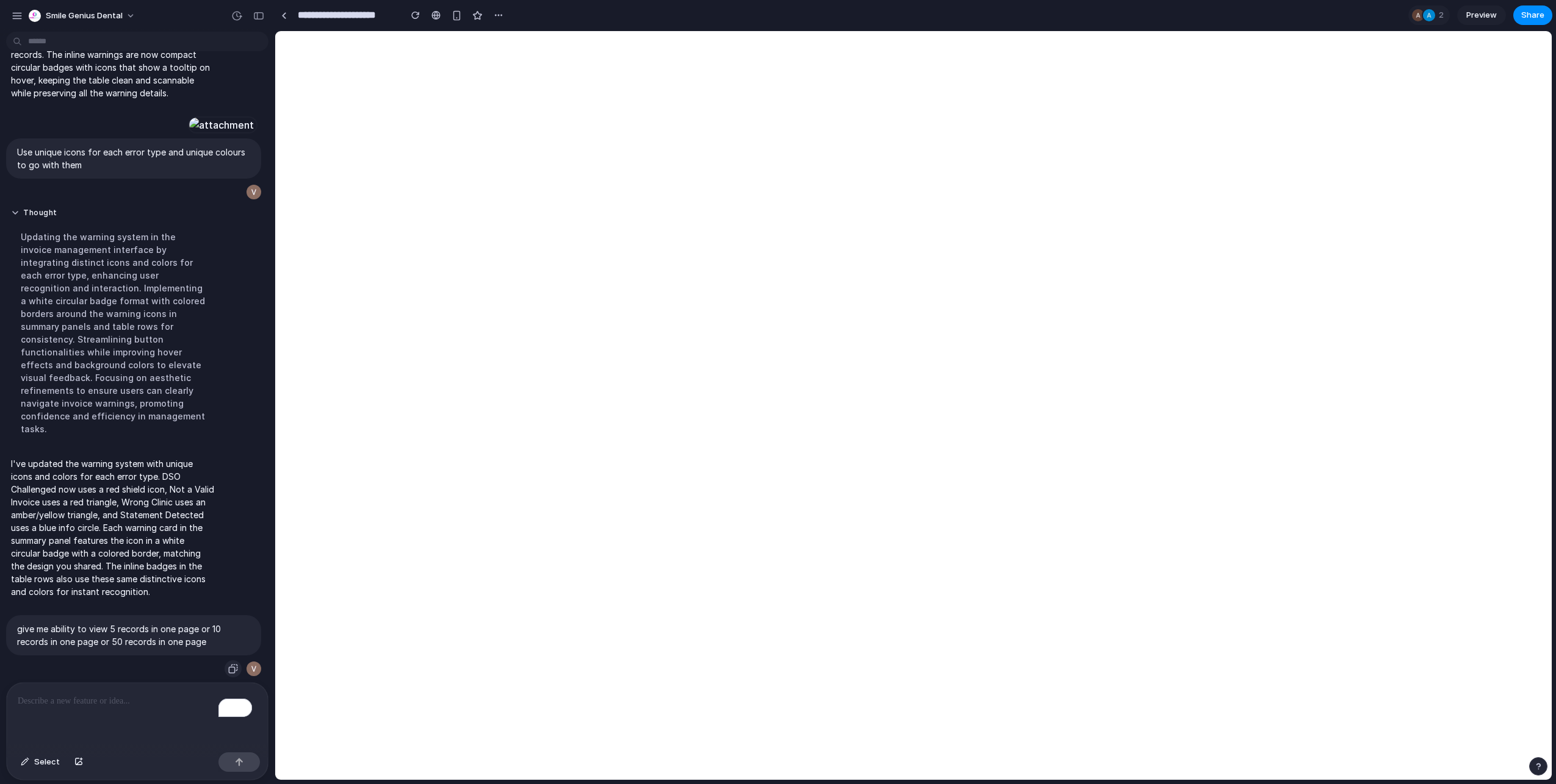
click at [228, 664] on div "button" at bounding box center [233, 669] width 10 height 10
click at [148, 698] on p "To enrich screen reader interactions, please activate Accessibility in Grammarl…" at bounding box center [135, 702] width 234 height 15
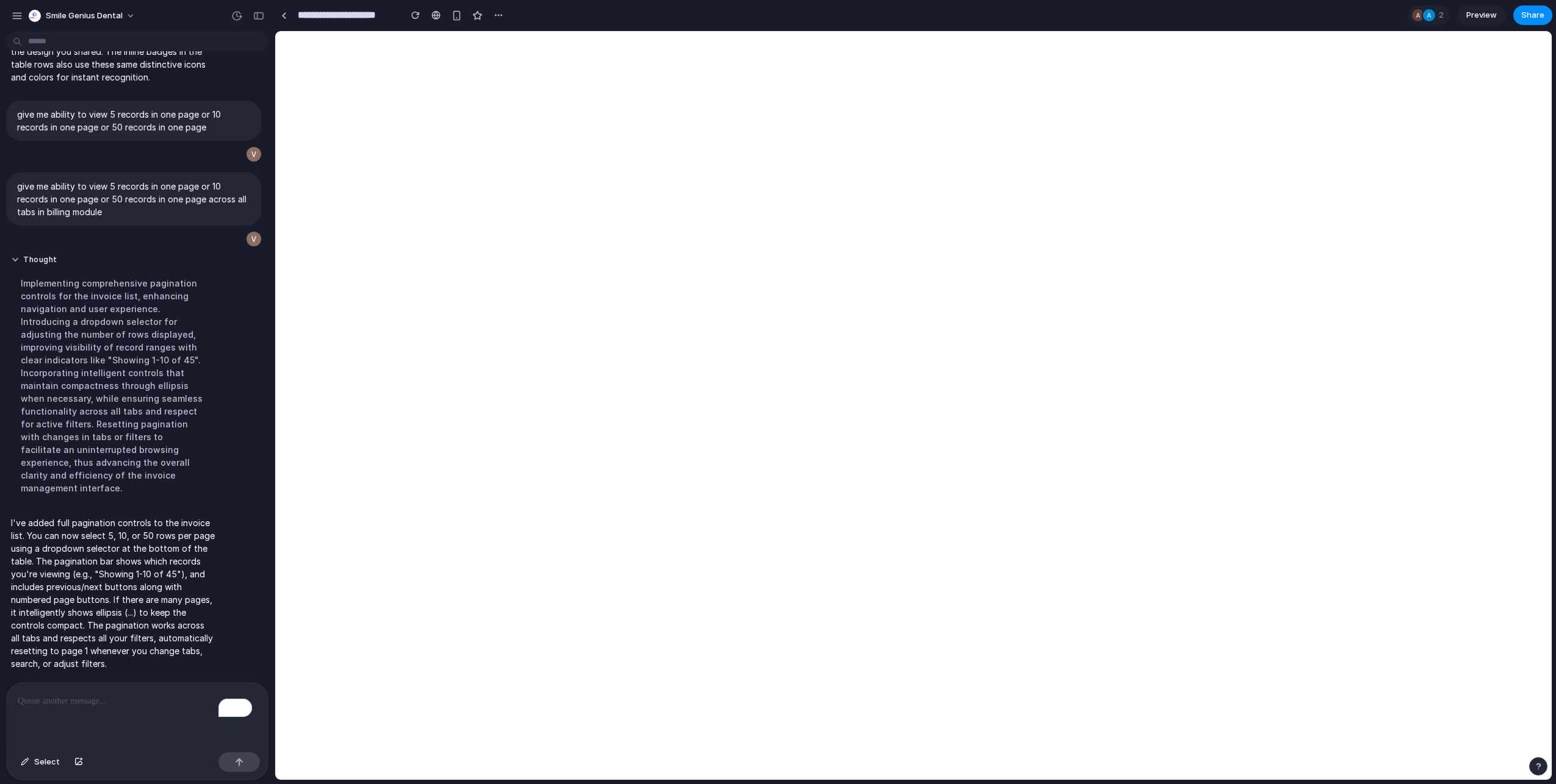
scroll to position [7683, 0]
click at [168, 699] on p "To enrich screen reader interactions, please activate Accessibility in Grammarl…" at bounding box center [135, 702] width 234 height 15
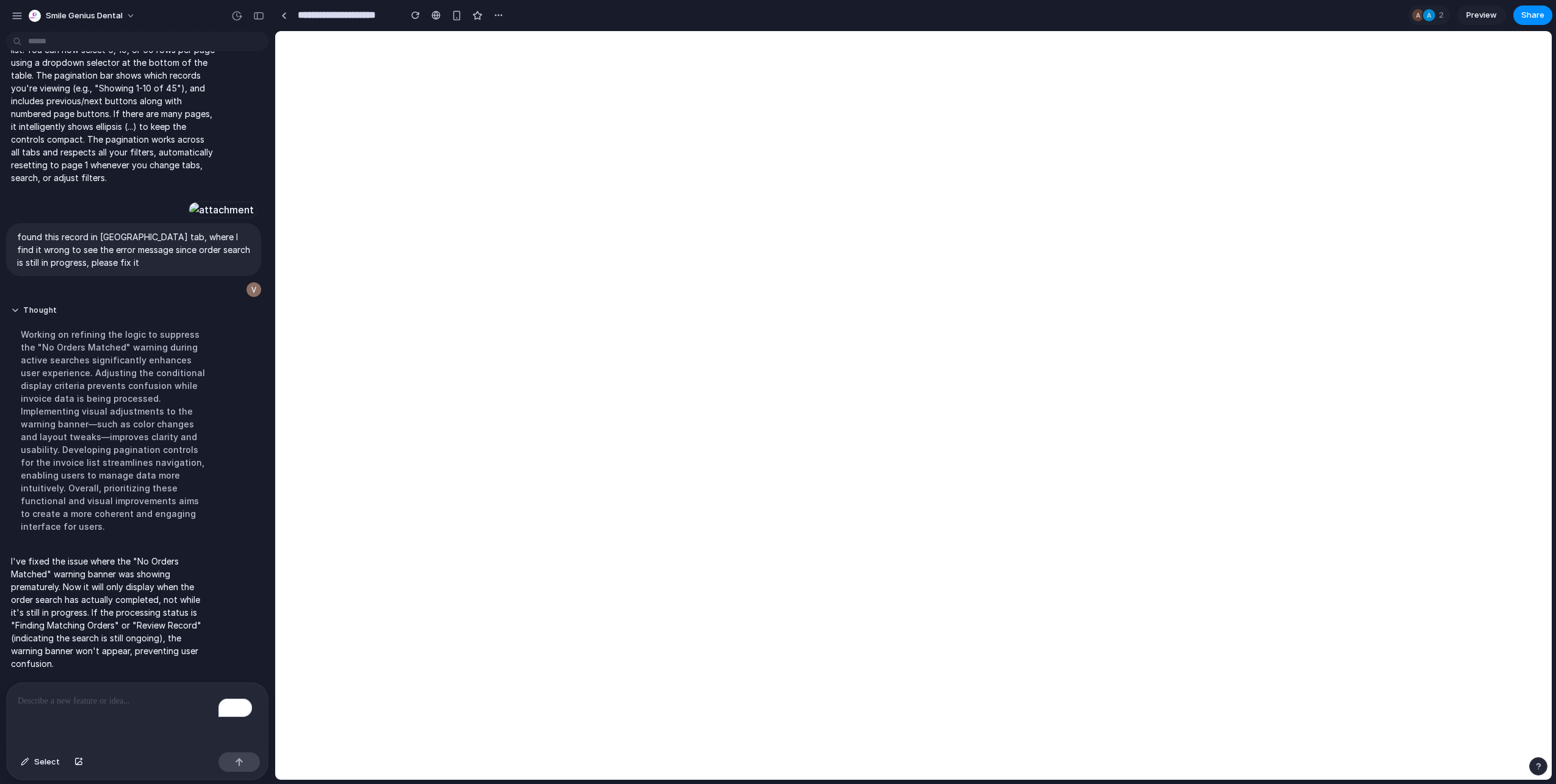
scroll to position [7819, 0]
click at [1540, 18] on span "Share" at bounding box center [1532, 15] width 23 height 12
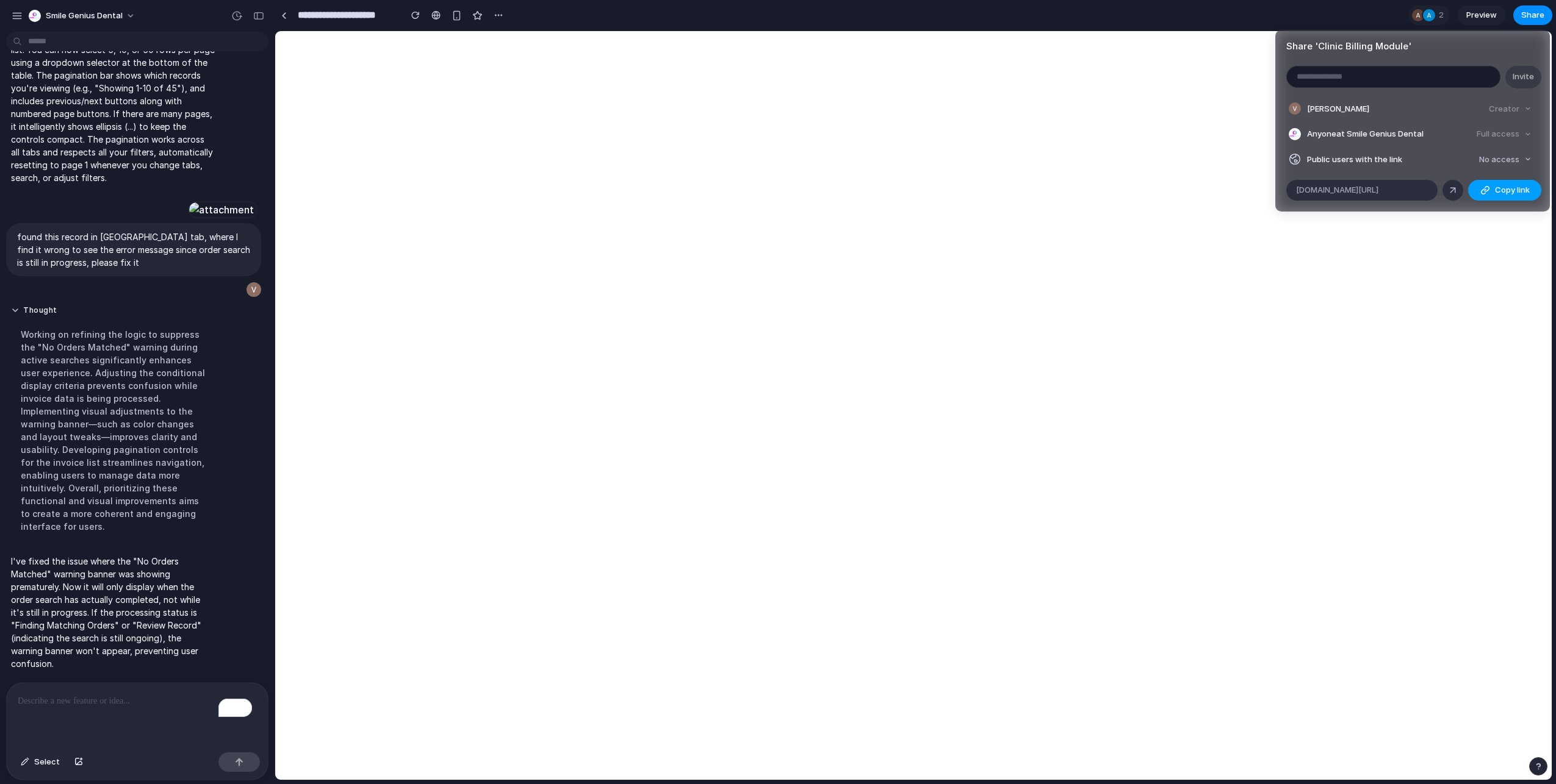
click at [1495, 189] on span "Copy link" at bounding box center [1512, 190] width 34 height 12
click at [1220, 563] on div "Share ' Clinic Billing Module ' Invite [PERSON_NAME] Creator Anyone at Smile Ge…" at bounding box center [778, 392] width 1556 height 784
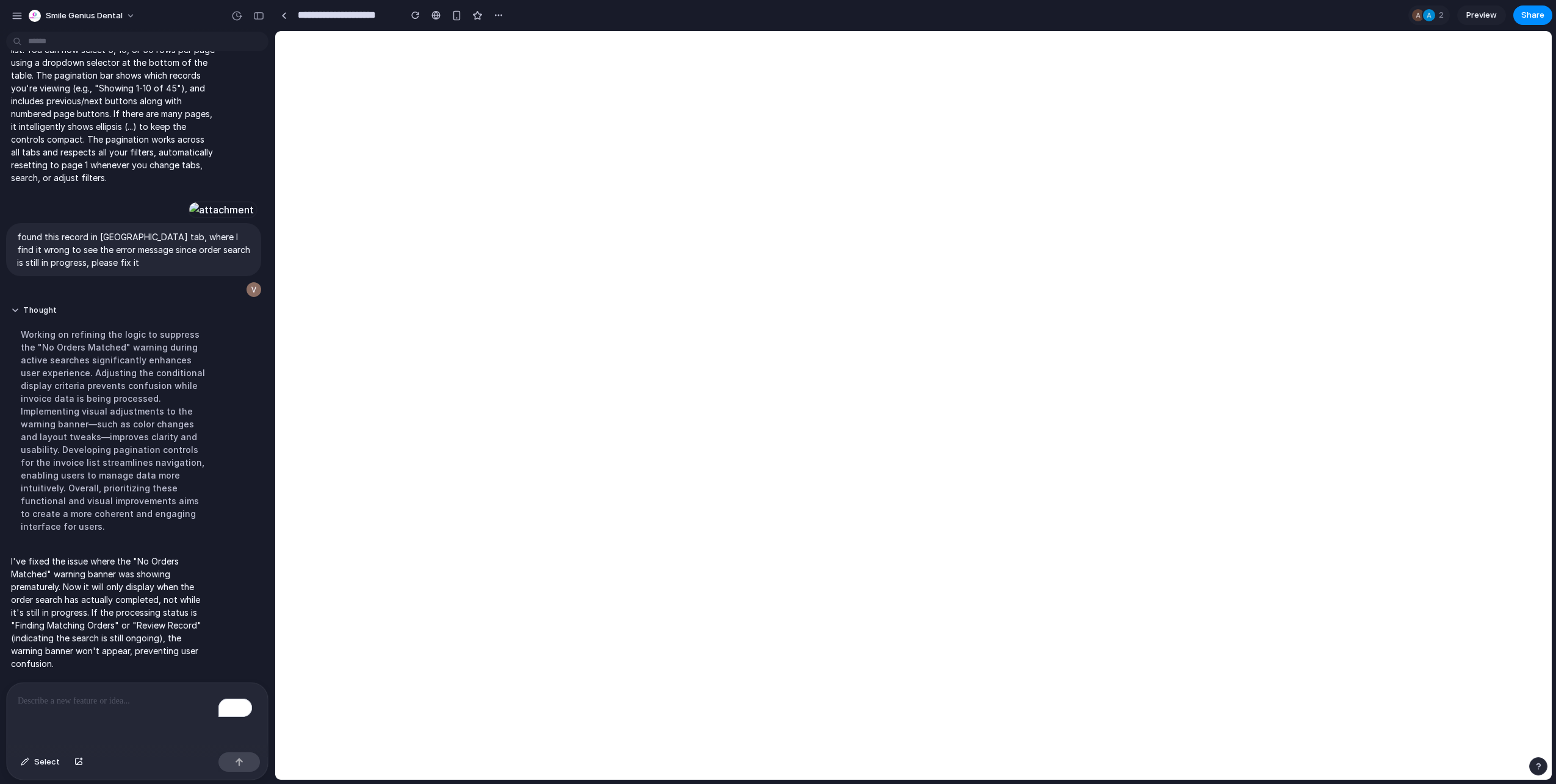
click at [155, 702] on p "To enrich screen reader interactions, please activate Accessibility in Grammarl…" at bounding box center [135, 702] width 234 height 15
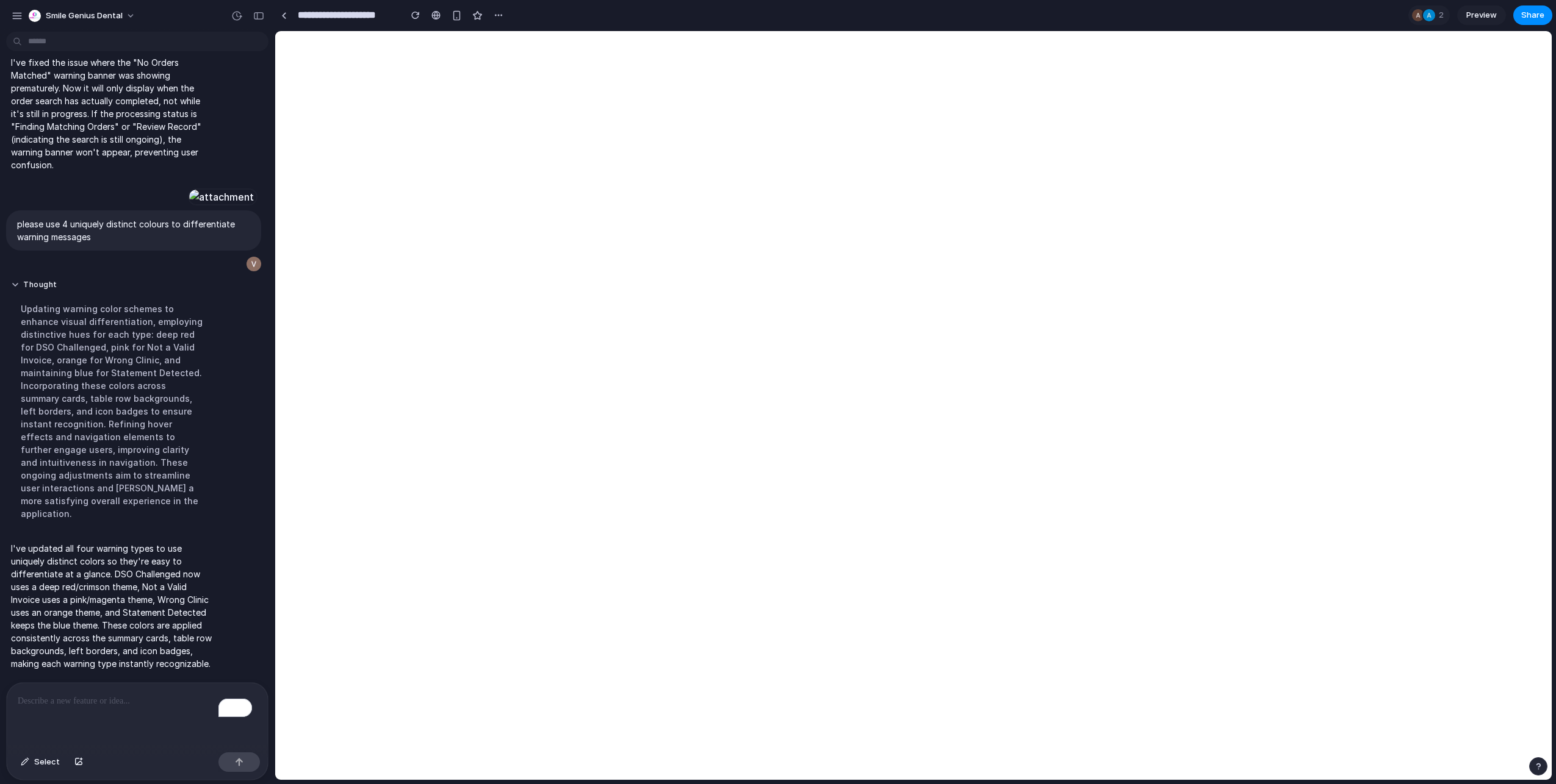
scroll to position [7828, 0]
click at [290, 16] on link at bounding box center [283, 15] width 18 height 18
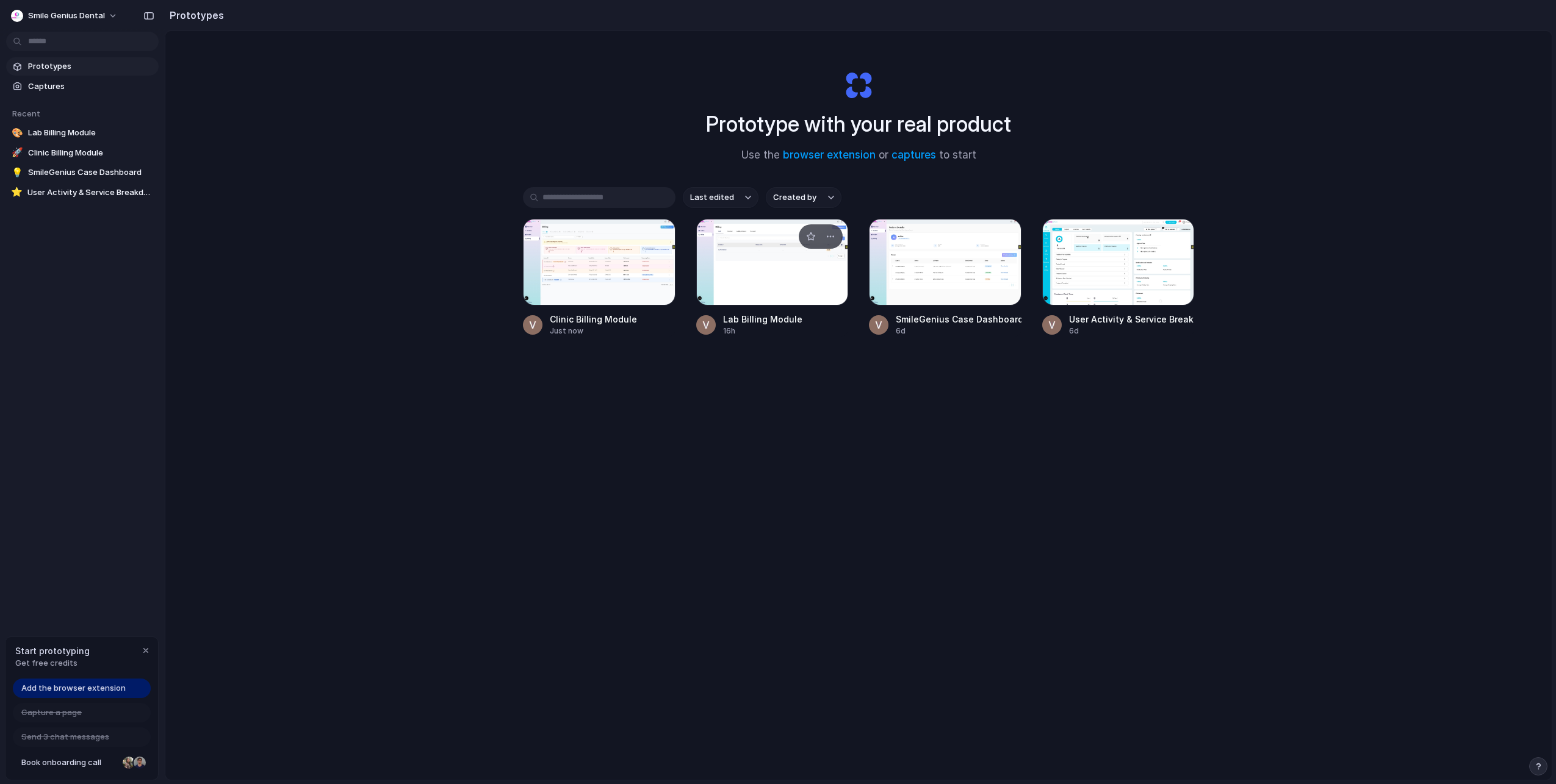
click at [786, 282] on div at bounding box center [772, 262] width 153 height 87
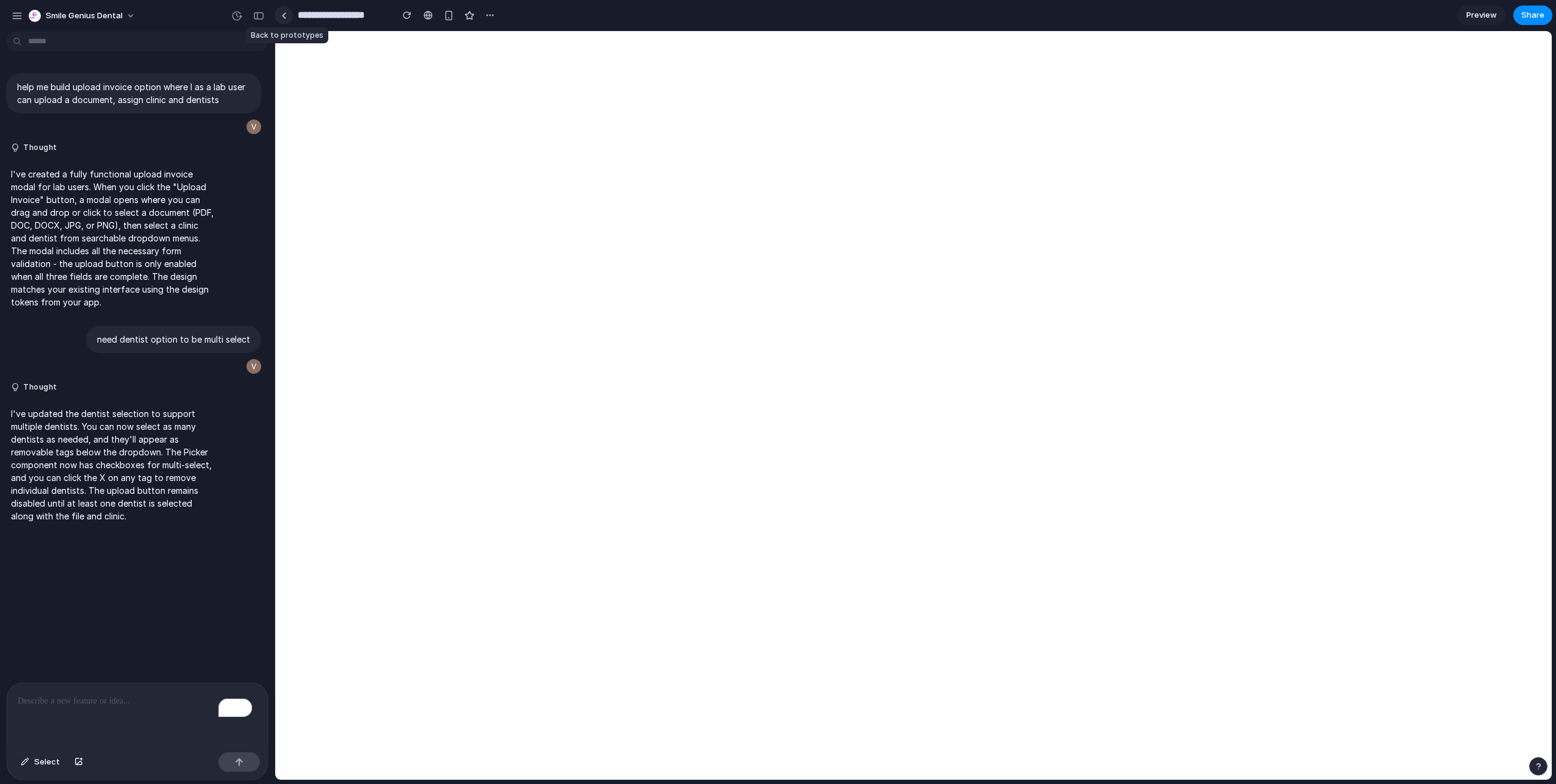
click at [289, 13] on link at bounding box center [283, 15] width 18 height 18
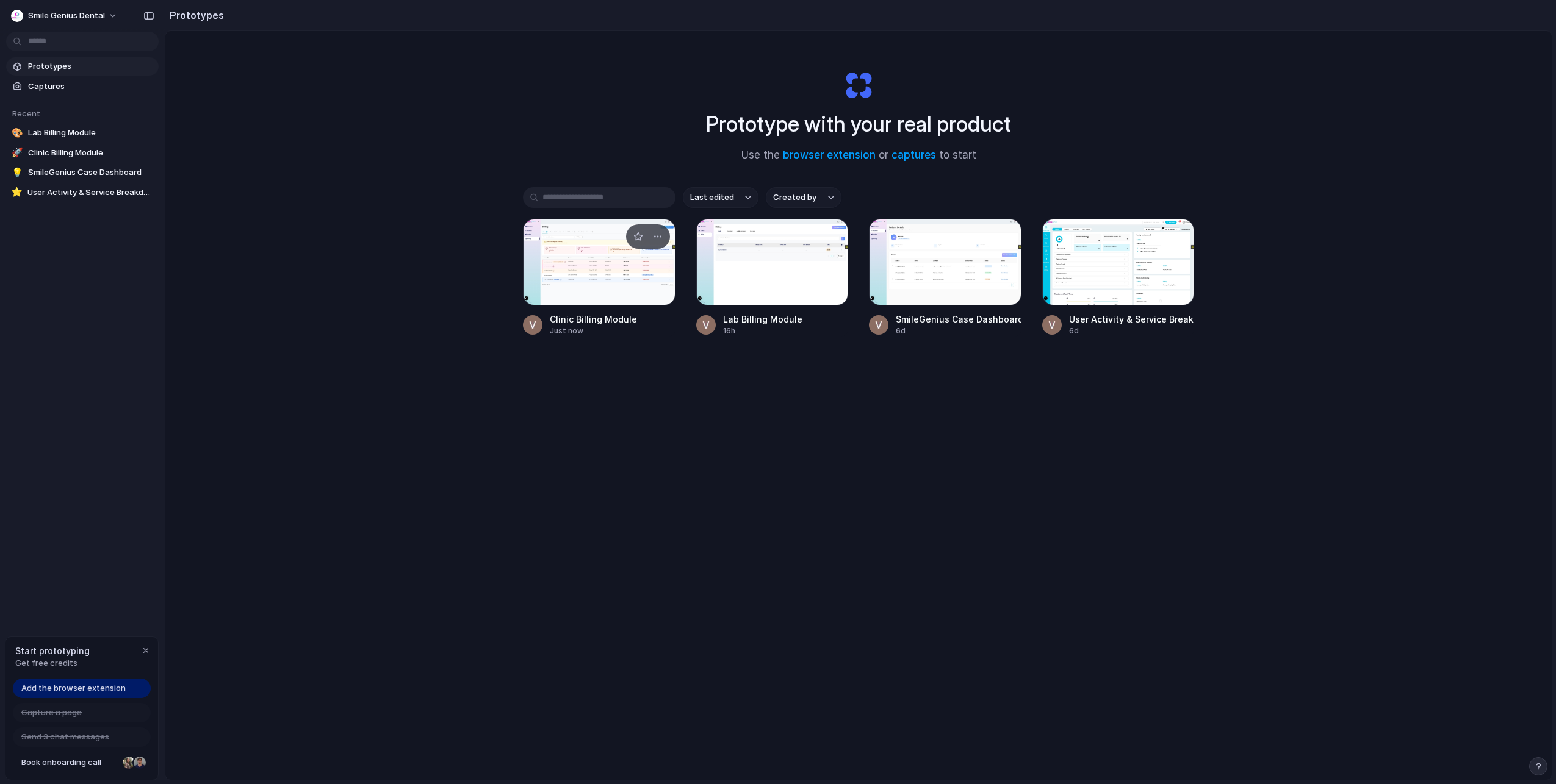
click at [576, 258] on div at bounding box center [599, 262] width 153 height 87
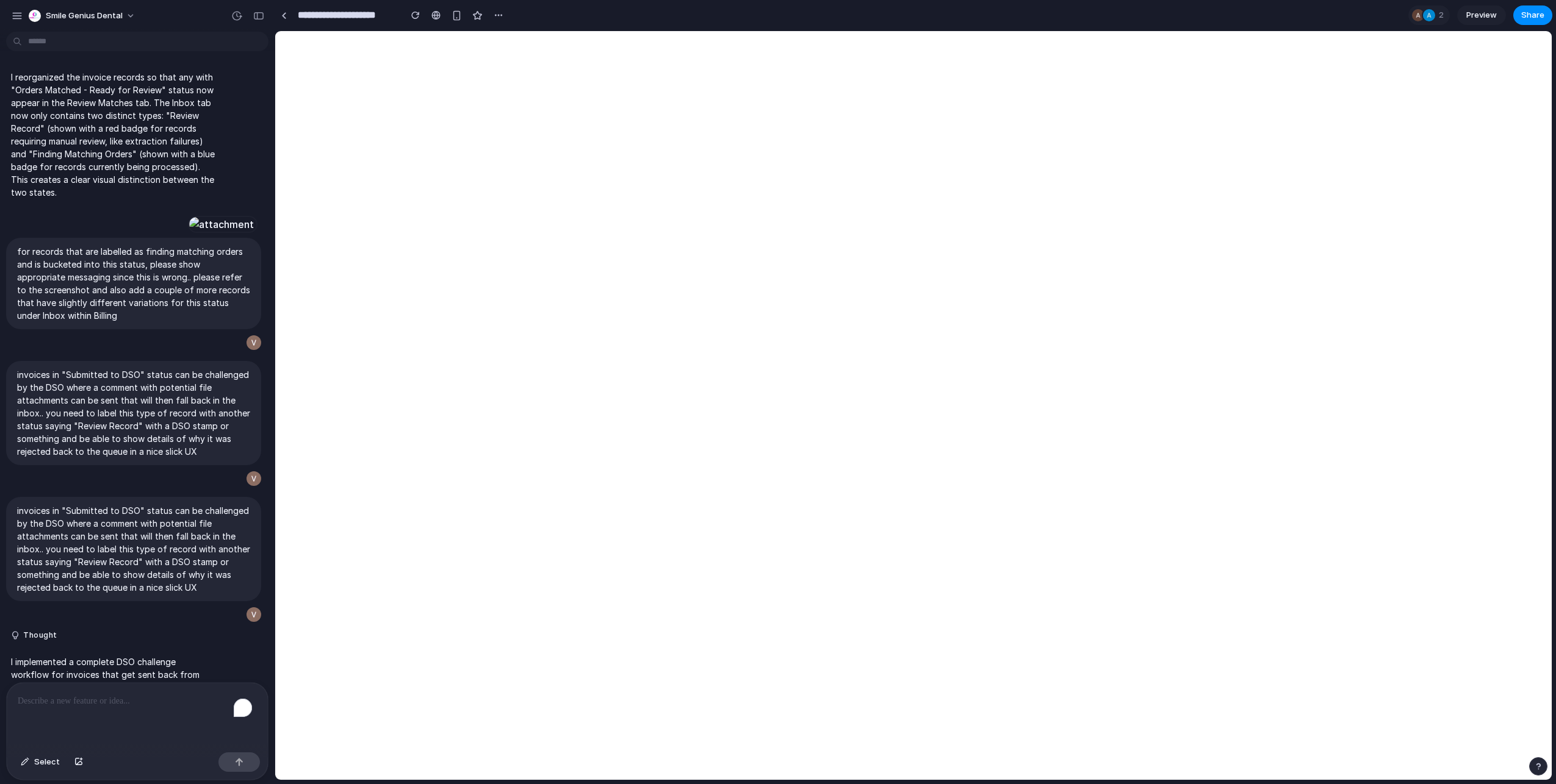
scroll to position [7604, 0]
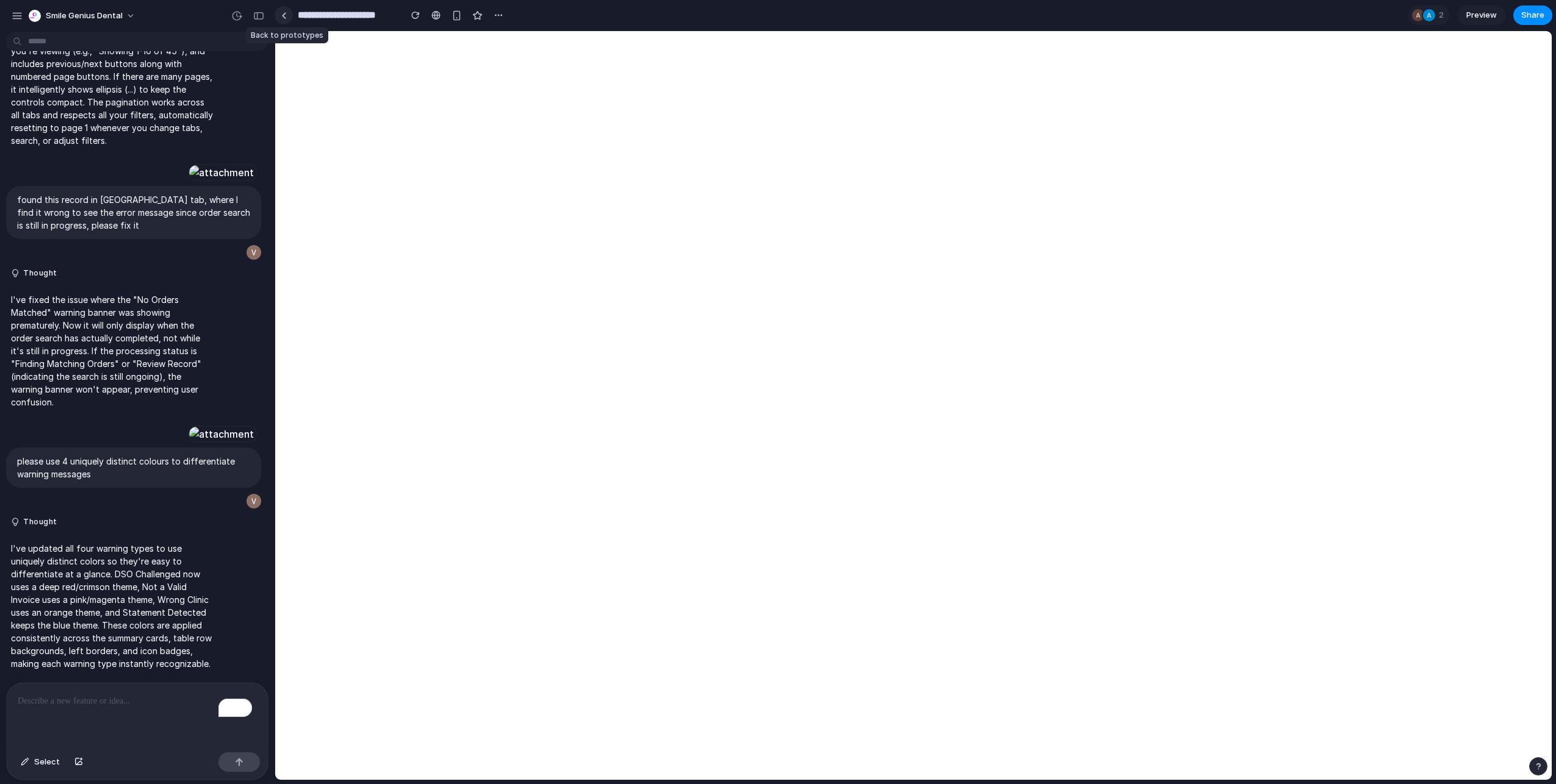
click at [284, 9] on link at bounding box center [283, 15] width 18 height 18
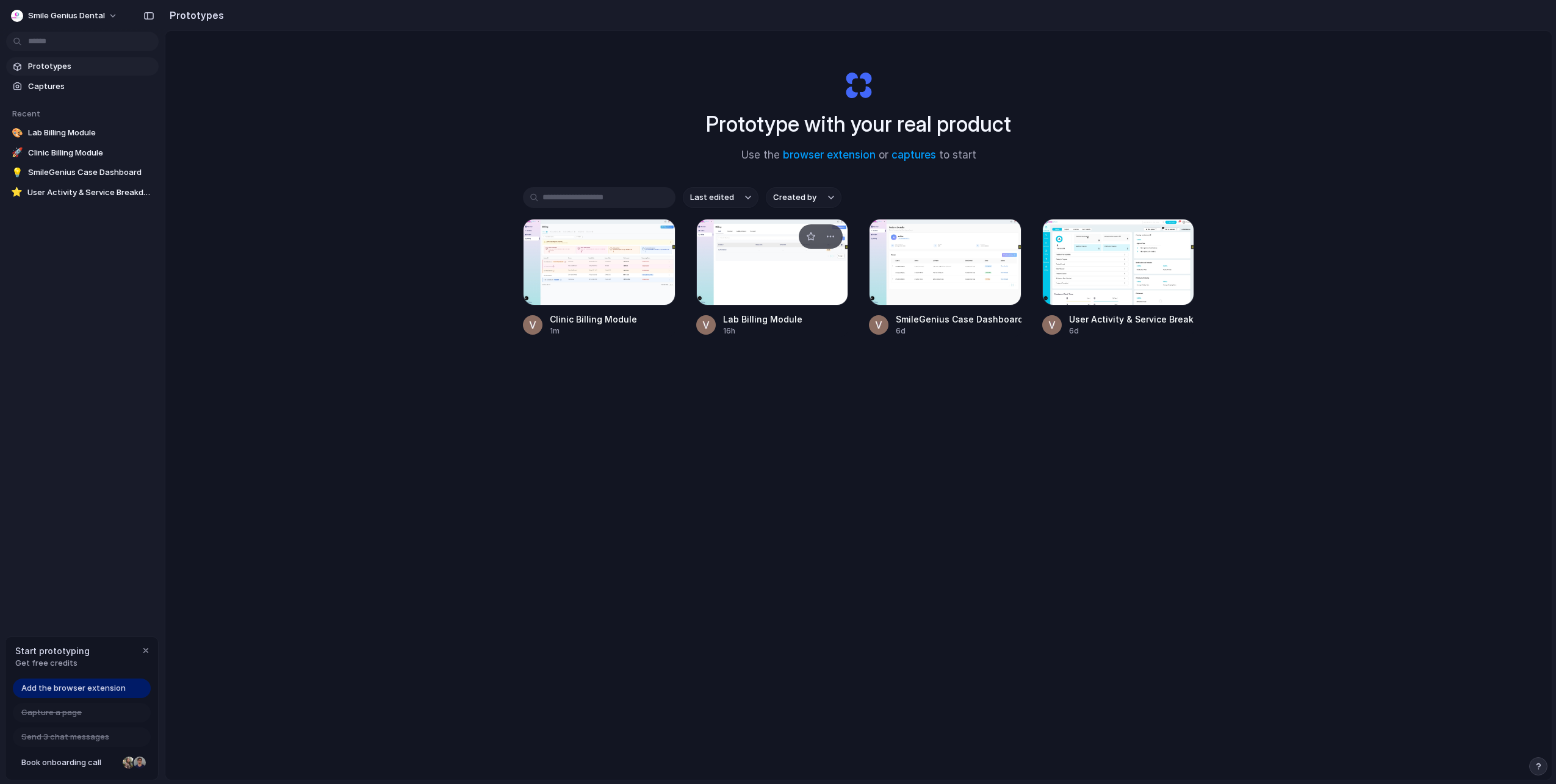
click at [764, 267] on div at bounding box center [772, 262] width 153 height 87
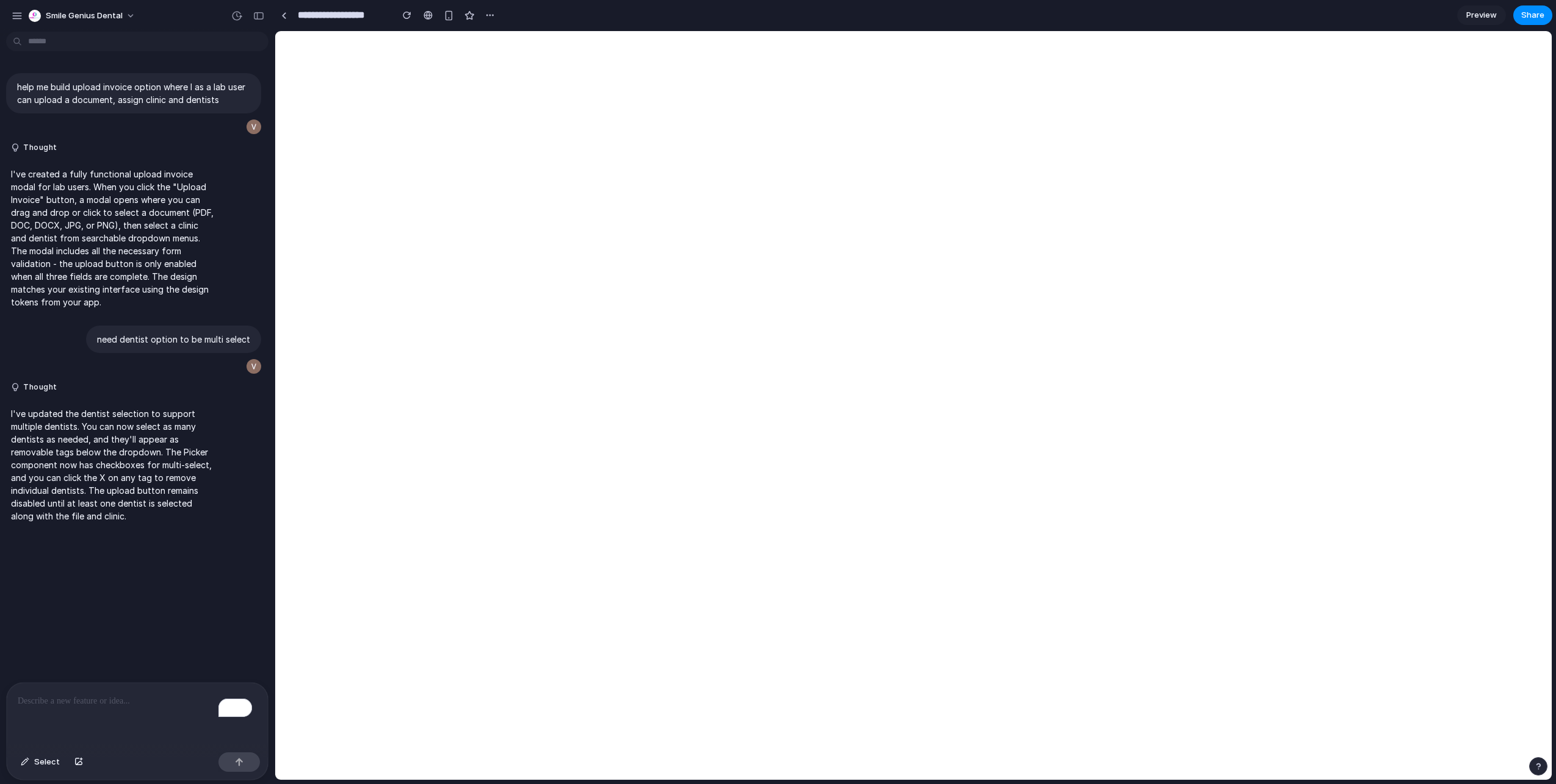
click at [122, 705] on div "To enrich screen reader interactions, please activate Accessibility in Grammarl…" at bounding box center [137, 715] width 261 height 64
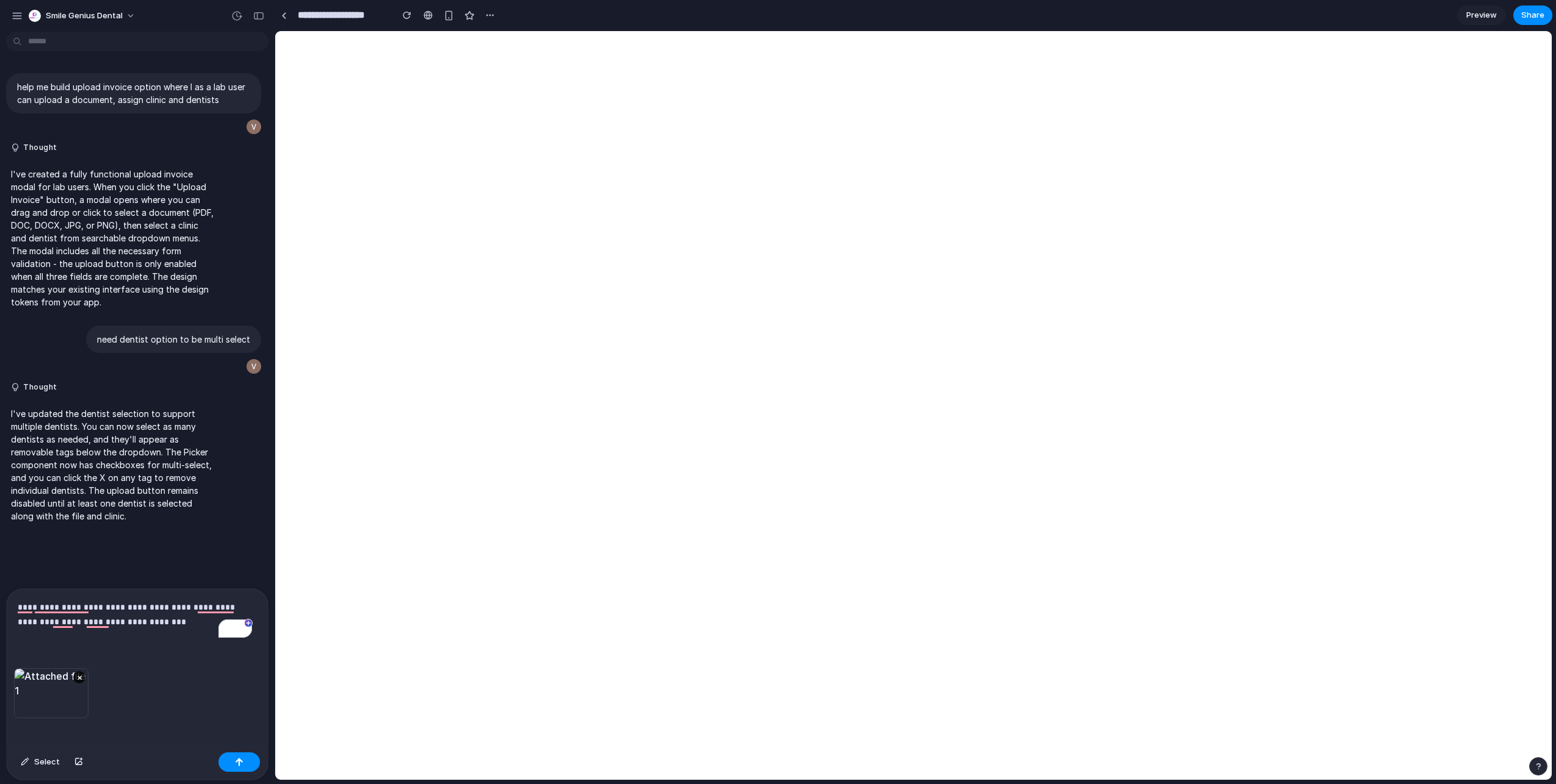
click at [191, 614] on p "**********" at bounding box center [135, 614] width 234 height 29
click at [113, 620] on p "**********" at bounding box center [135, 607] width 234 height 44
click at [122, 615] on p "**********" at bounding box center [135, 607] width 234 height 44
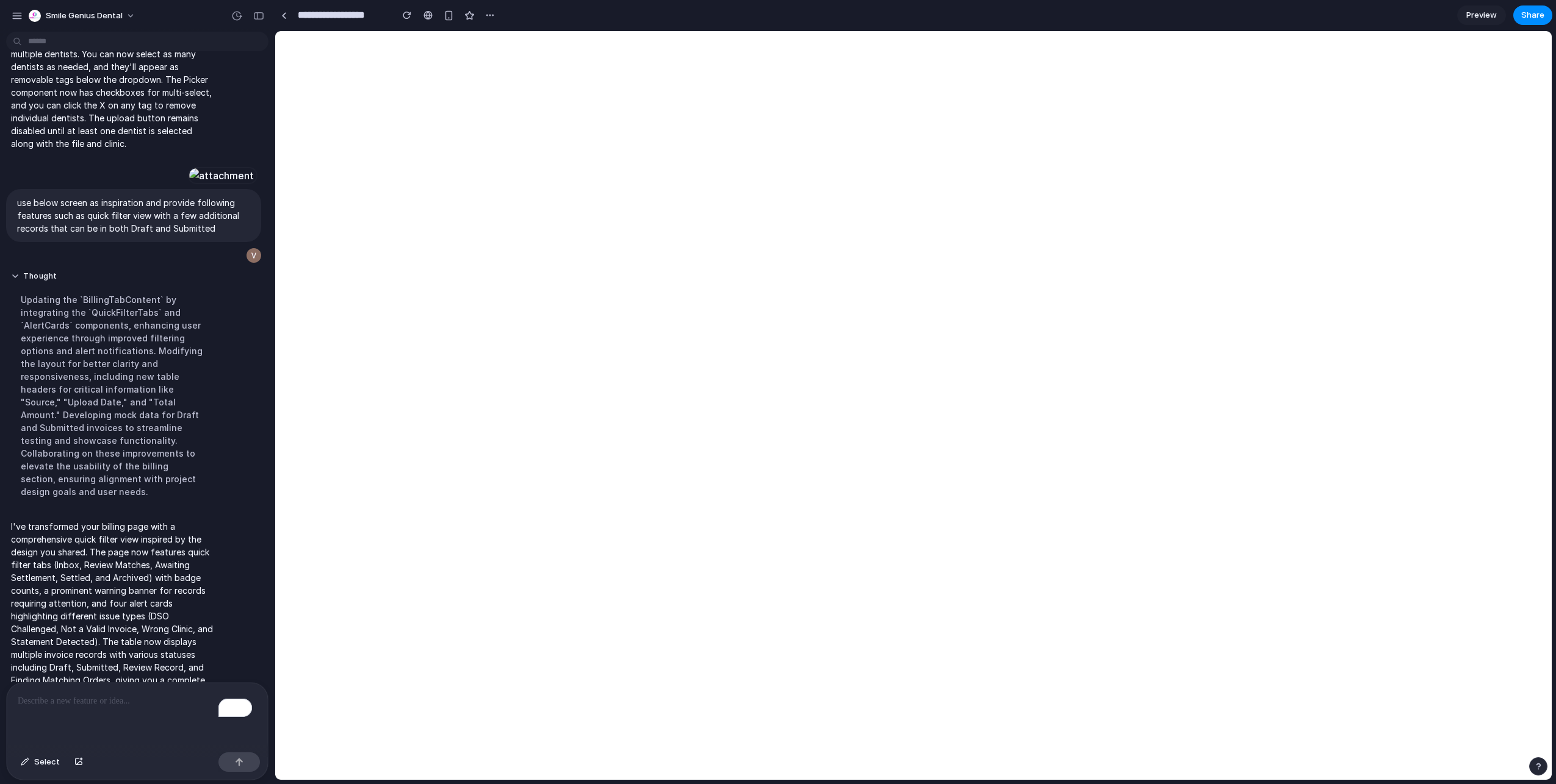
scroll to position [526, 0]
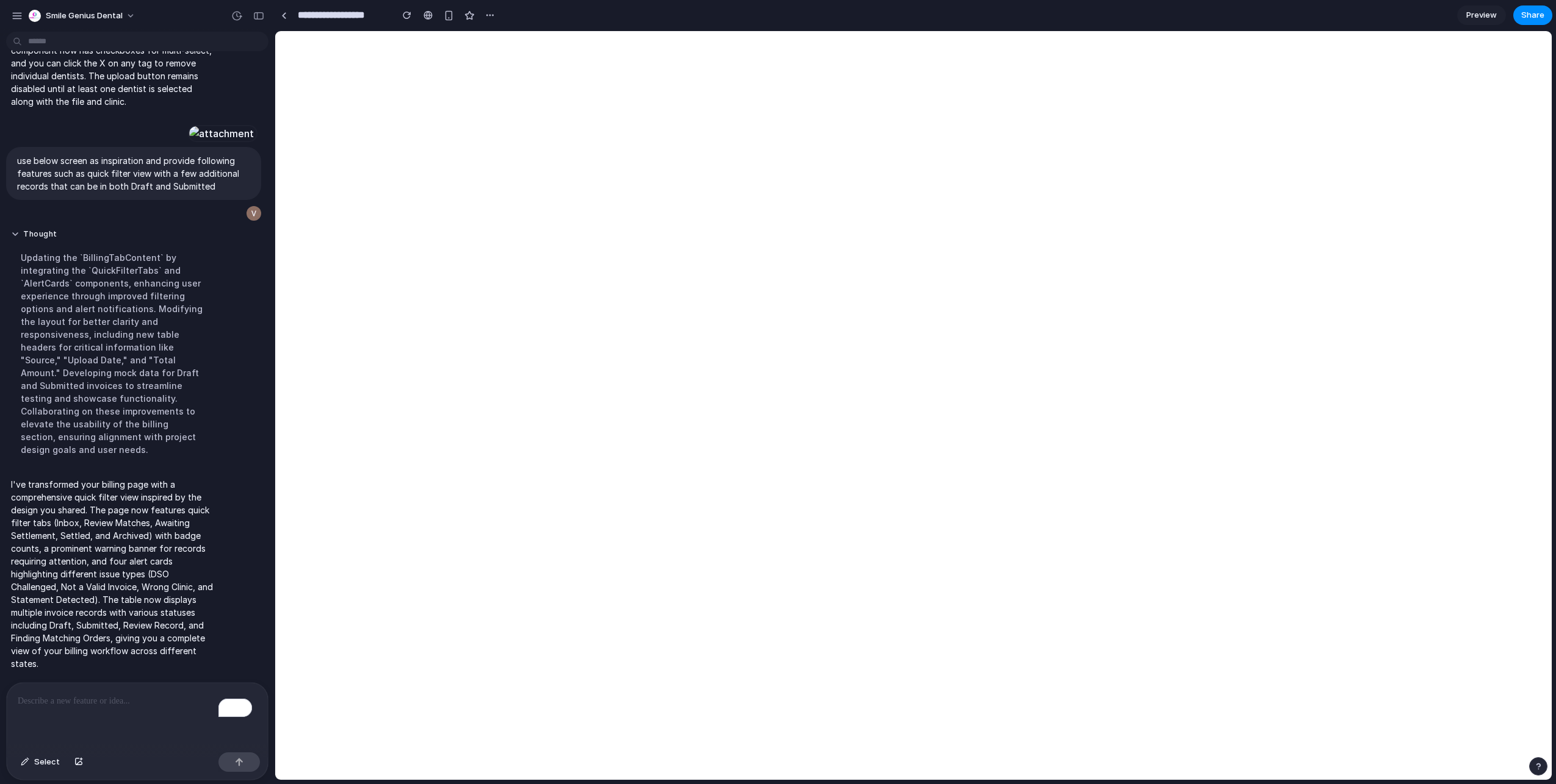
click at [103, 714] on div "To enrich screen reader interactions, please activate Accessibility in Grammarl…" at bounding box center [137, 715] width 261 height 64
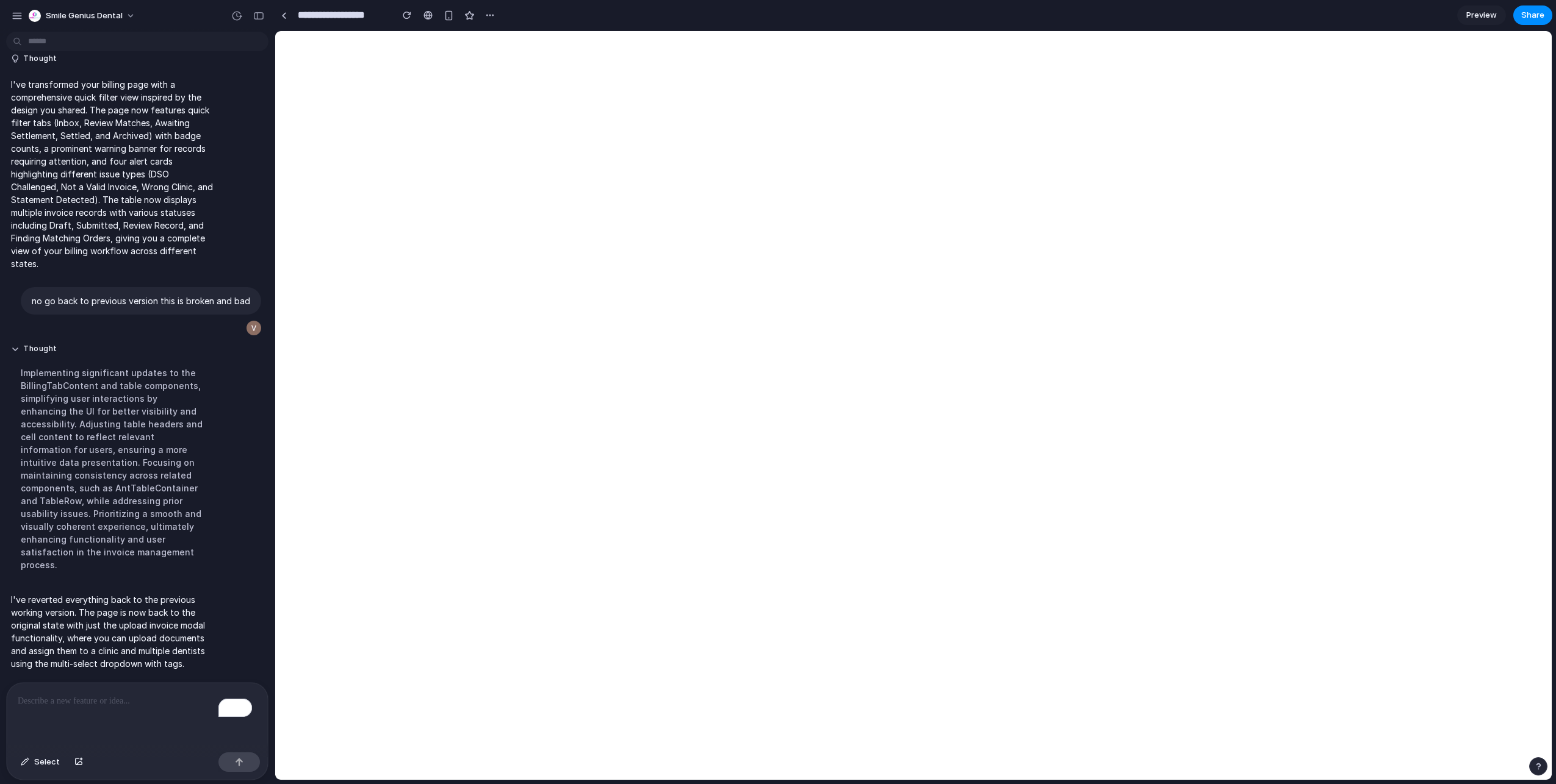
scroll to position [689, 0]
click at [120, 711] on div "To enrich screen reader interactions, please activate Accessibility in Grammarl…" at bounding box center [137, 715] width 261 height 64
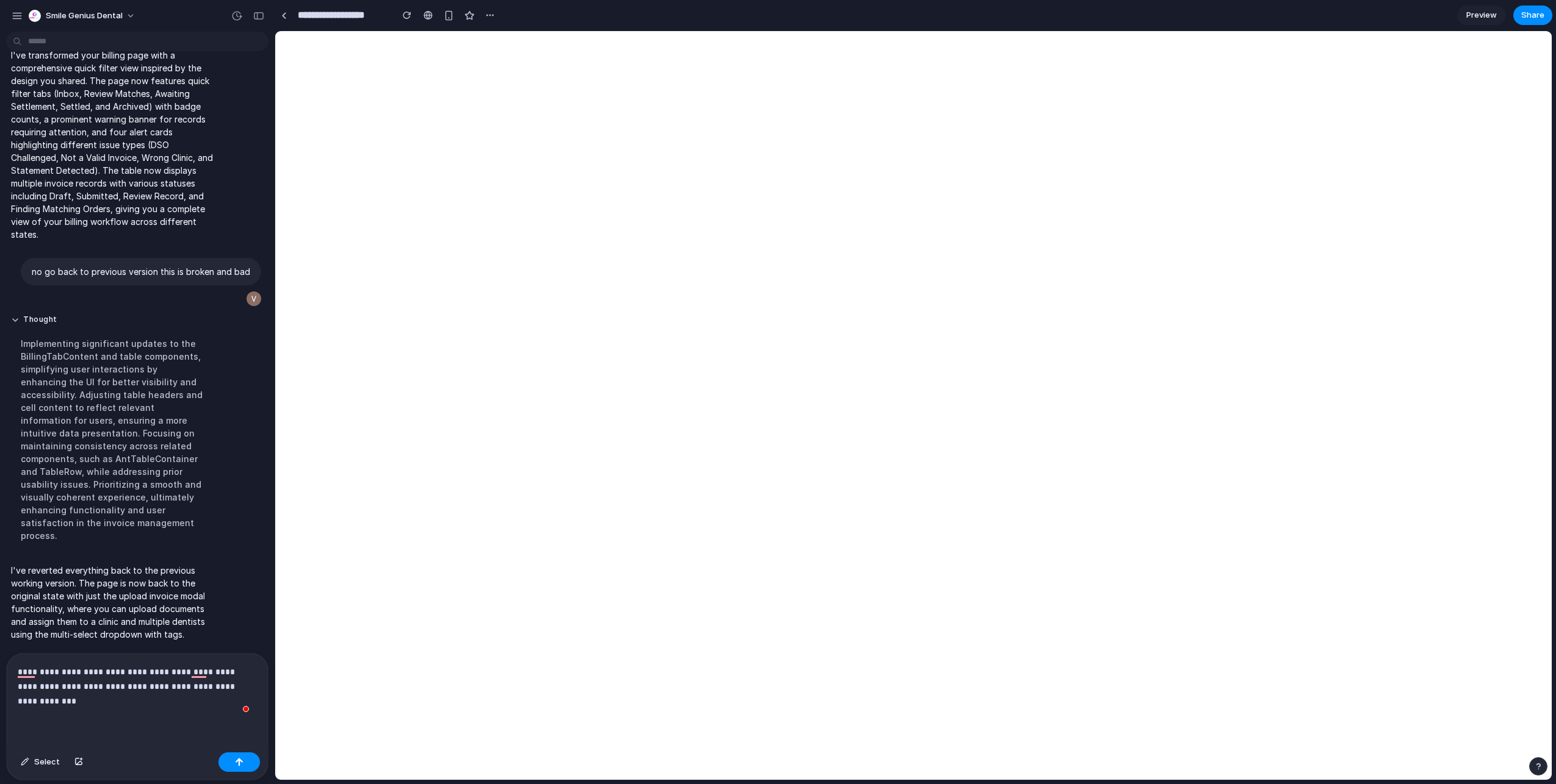
scroll to position [733, 0]
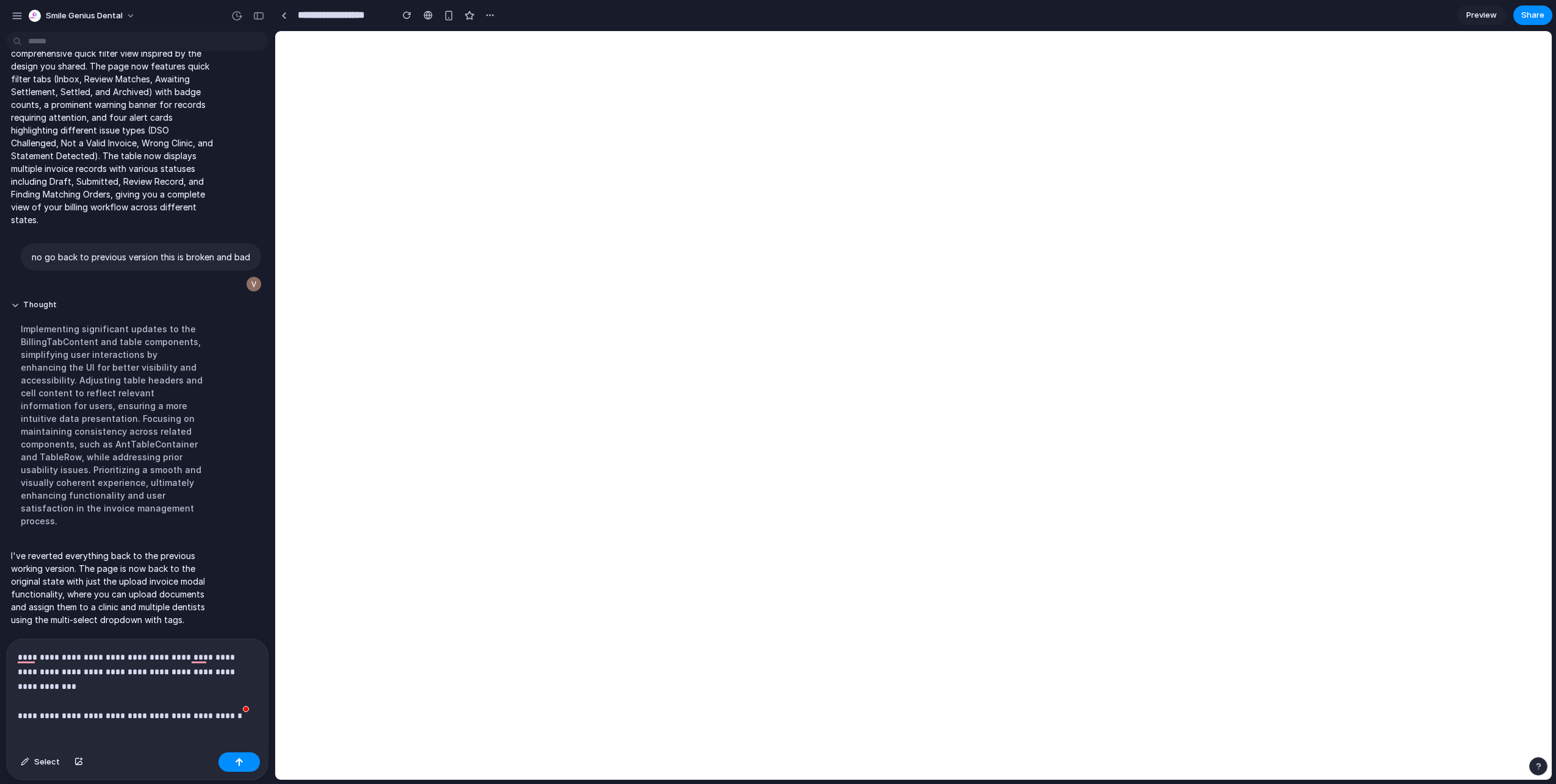
click at [168, 697] on p "**********" at bounding box center [135, 679] width 234 height 58
click at [222, 697] on p "**********" at bounding box center [135, 679] width 234 height 58
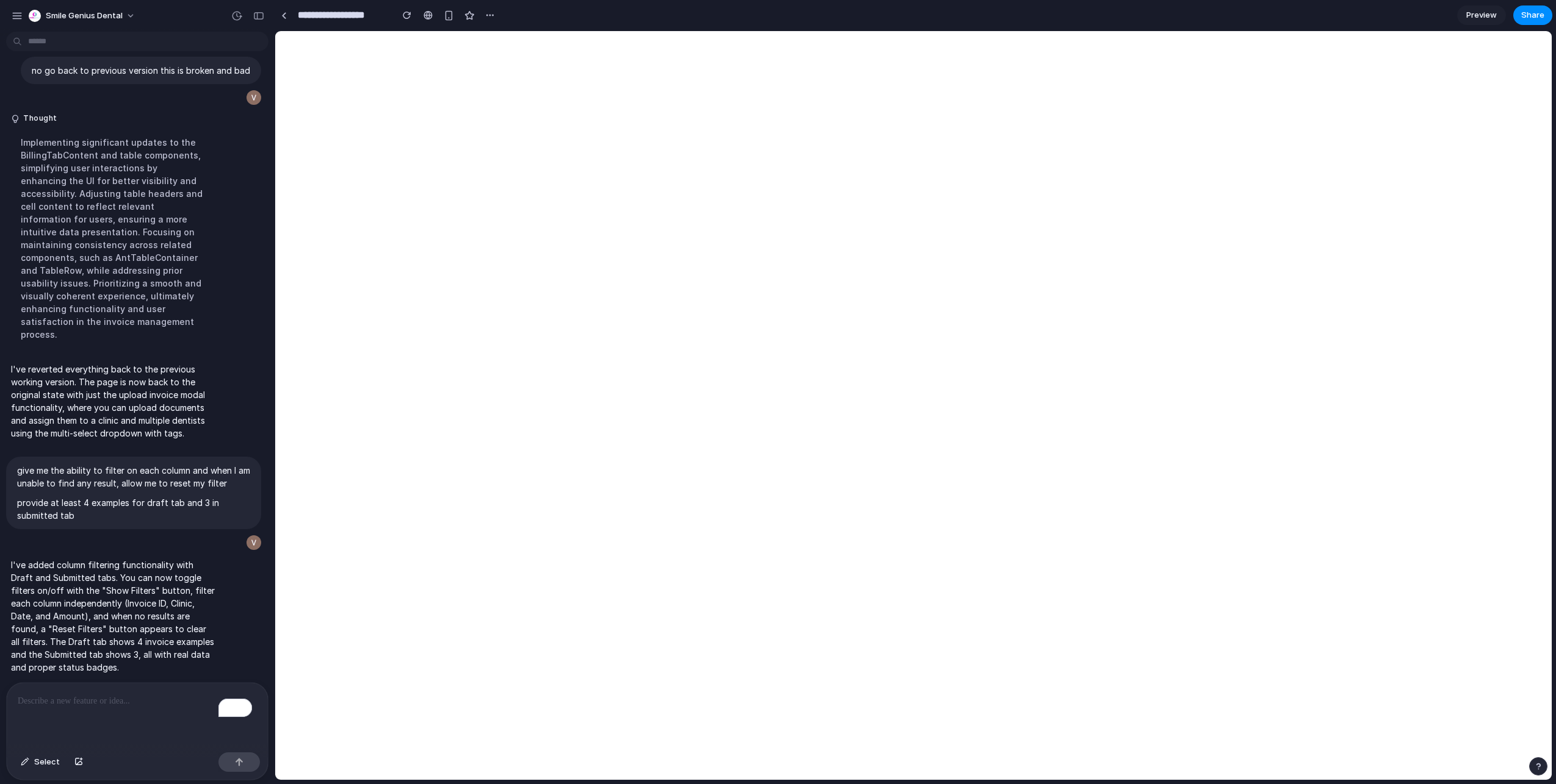
scroll to position [935, 0]
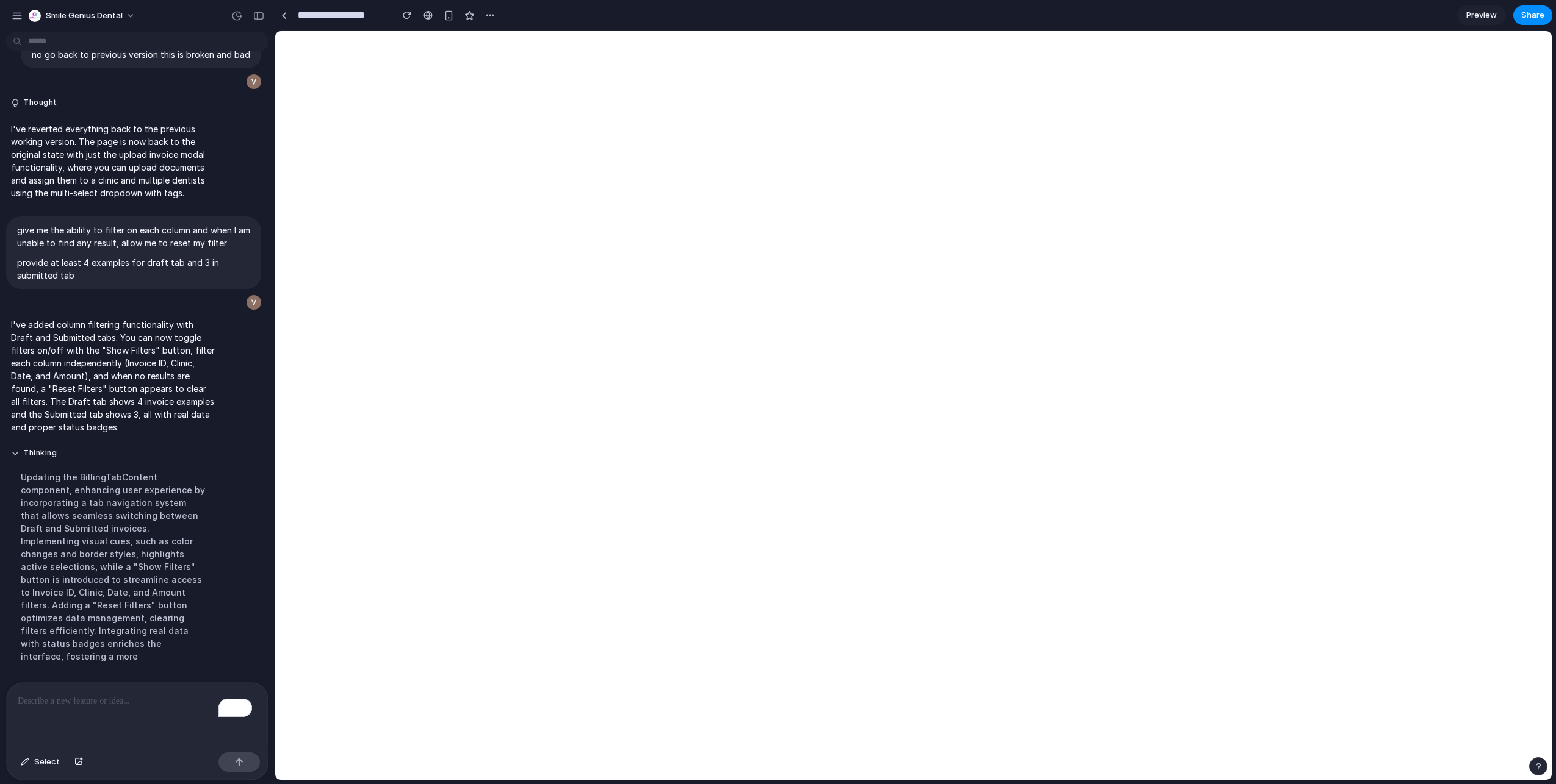
click at [88, 703] on p "To enrich screen reader interactions, please activate Accessibility in Grammarl…" at bounding box center [135, 702] width 234 height 15
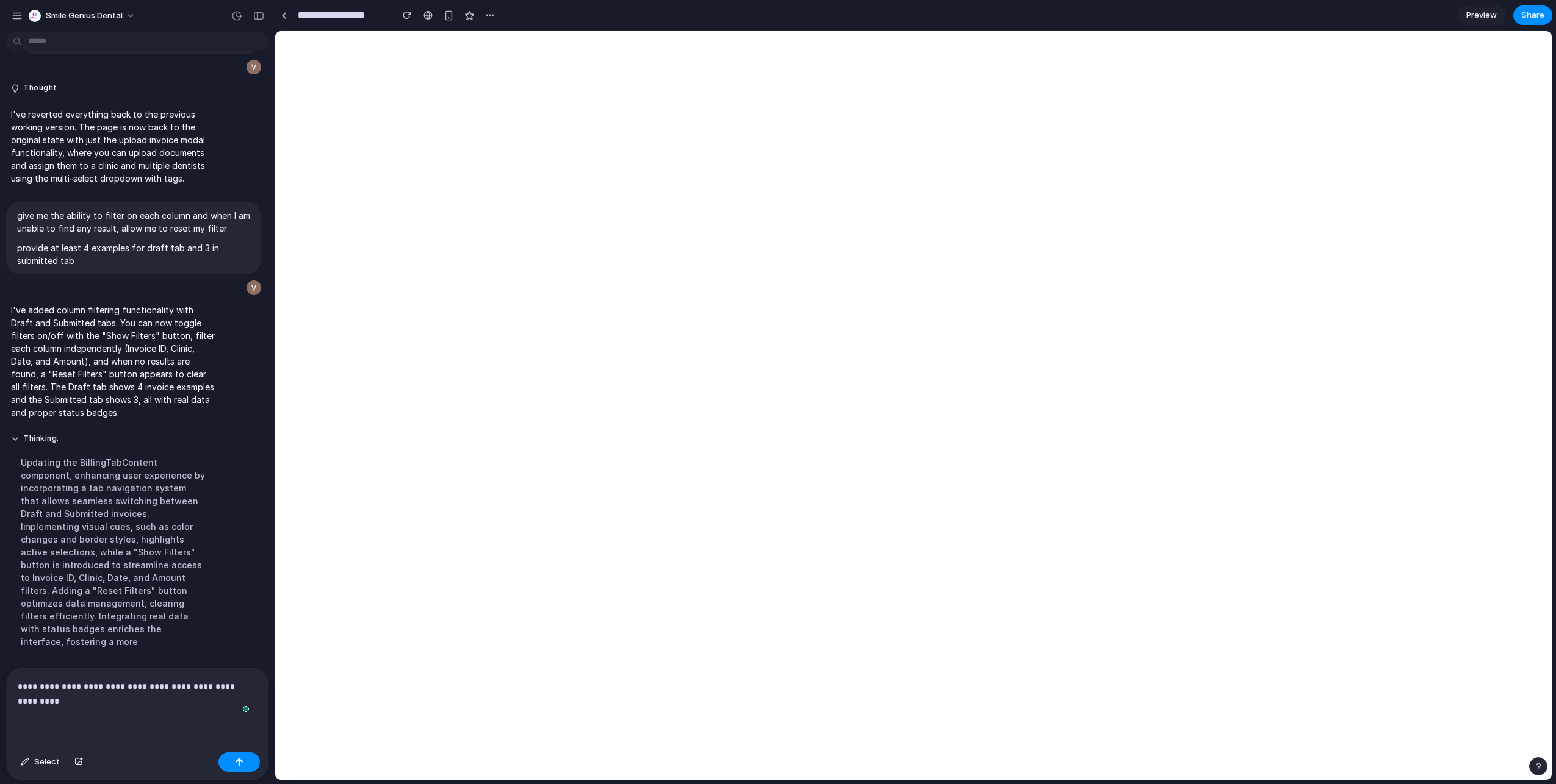
scroll to position [950, 0]
click at [152, 732] on div "**********" at bounding box center [137, 708] width 261 height 79
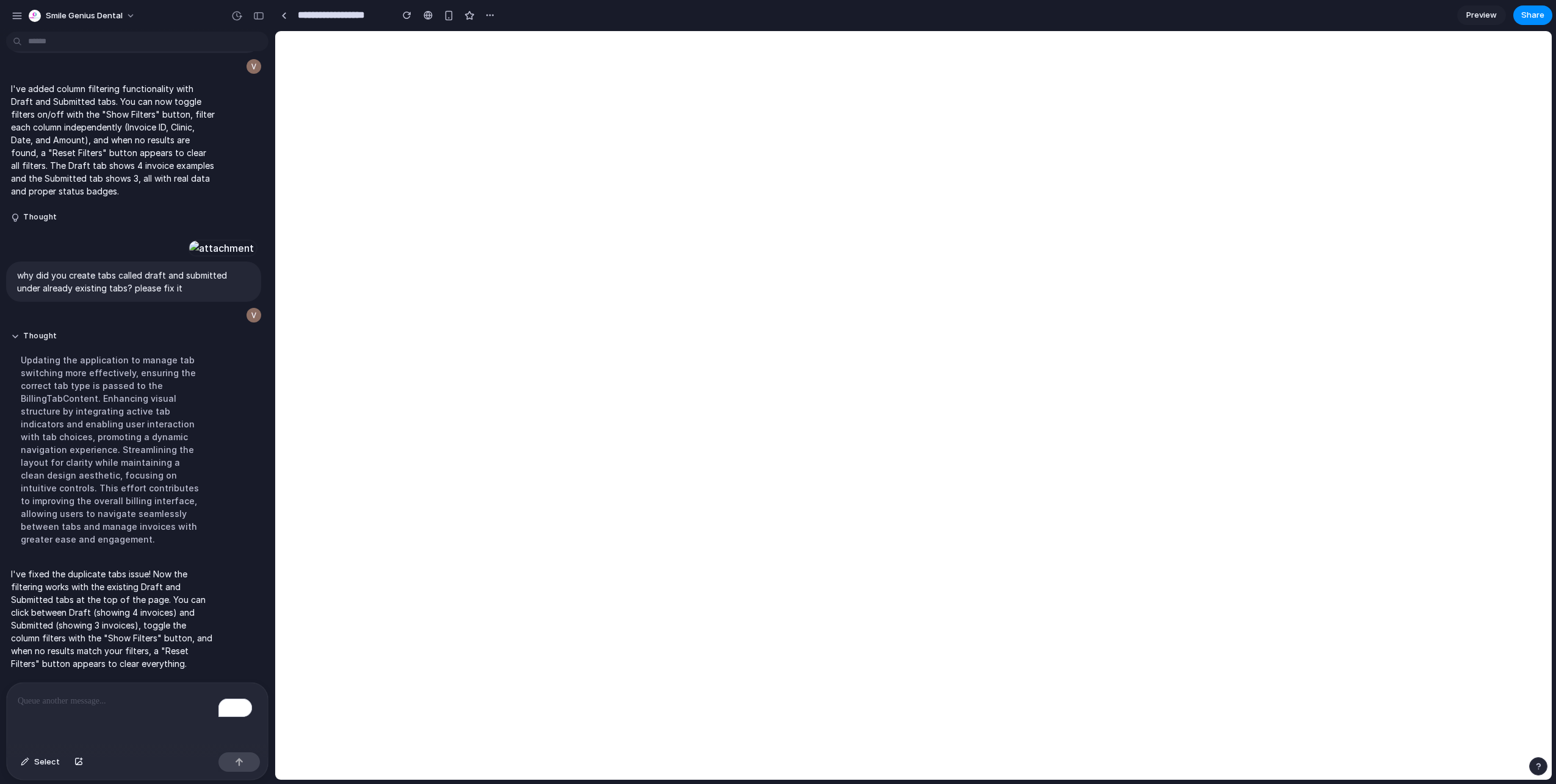
scroll to position [1298, 0]
